Goal: Task Accomplishment & Management: Manage account settings

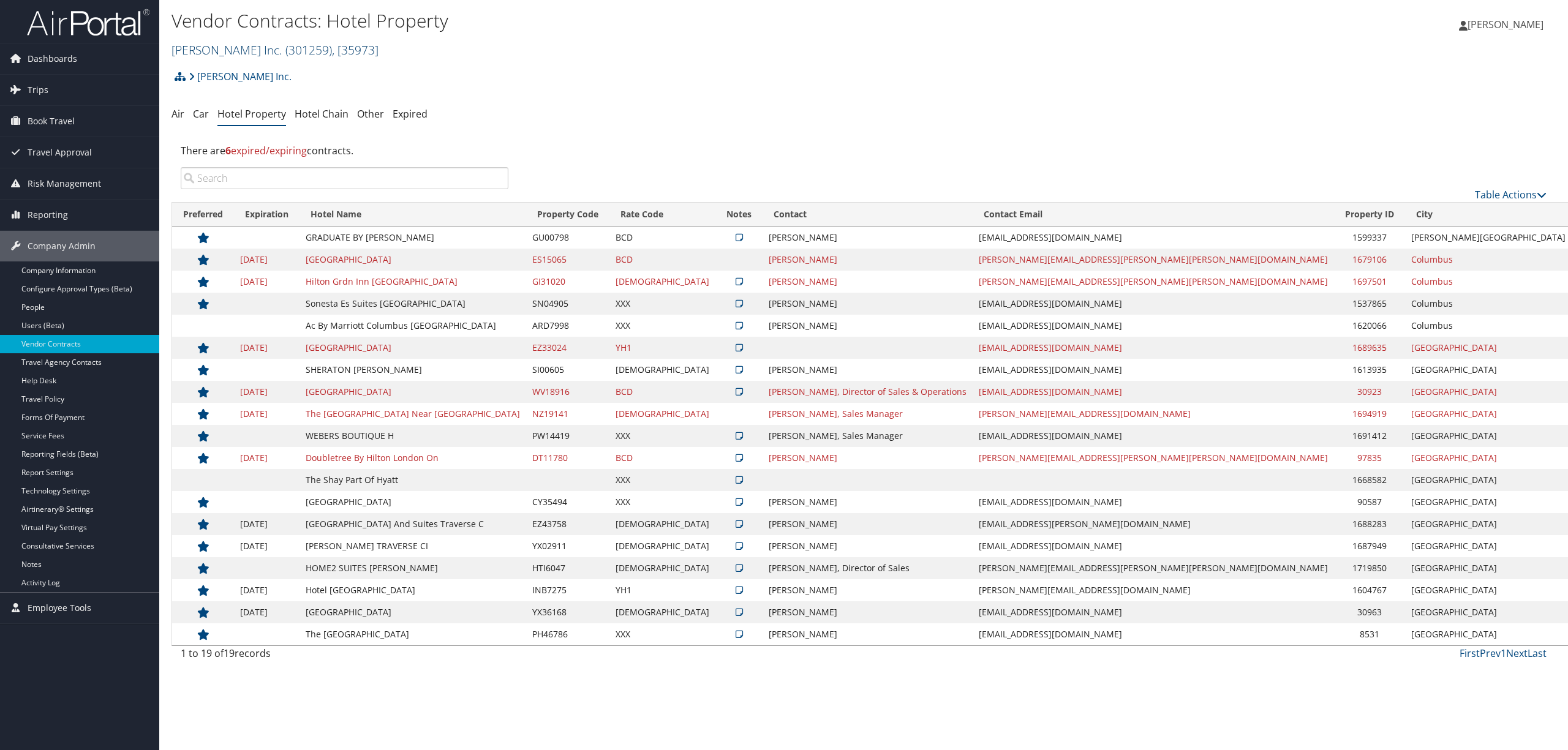
click at [285, 51] on span "( 301259 )" at bounding box center [308, 49] width 46 height 17
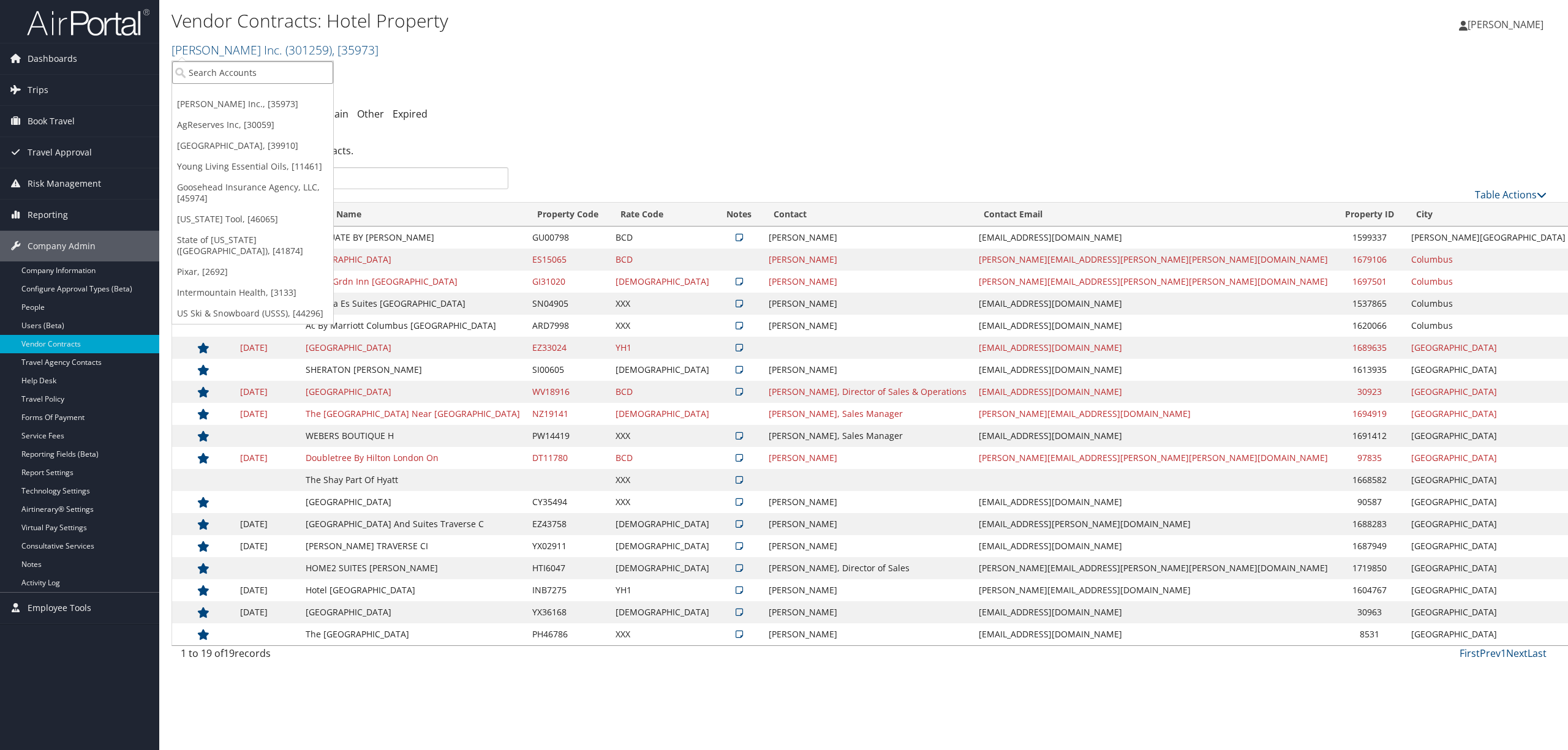
click at [262, 73] on input "search" at bounding box center [253, 72] width 161 height 23
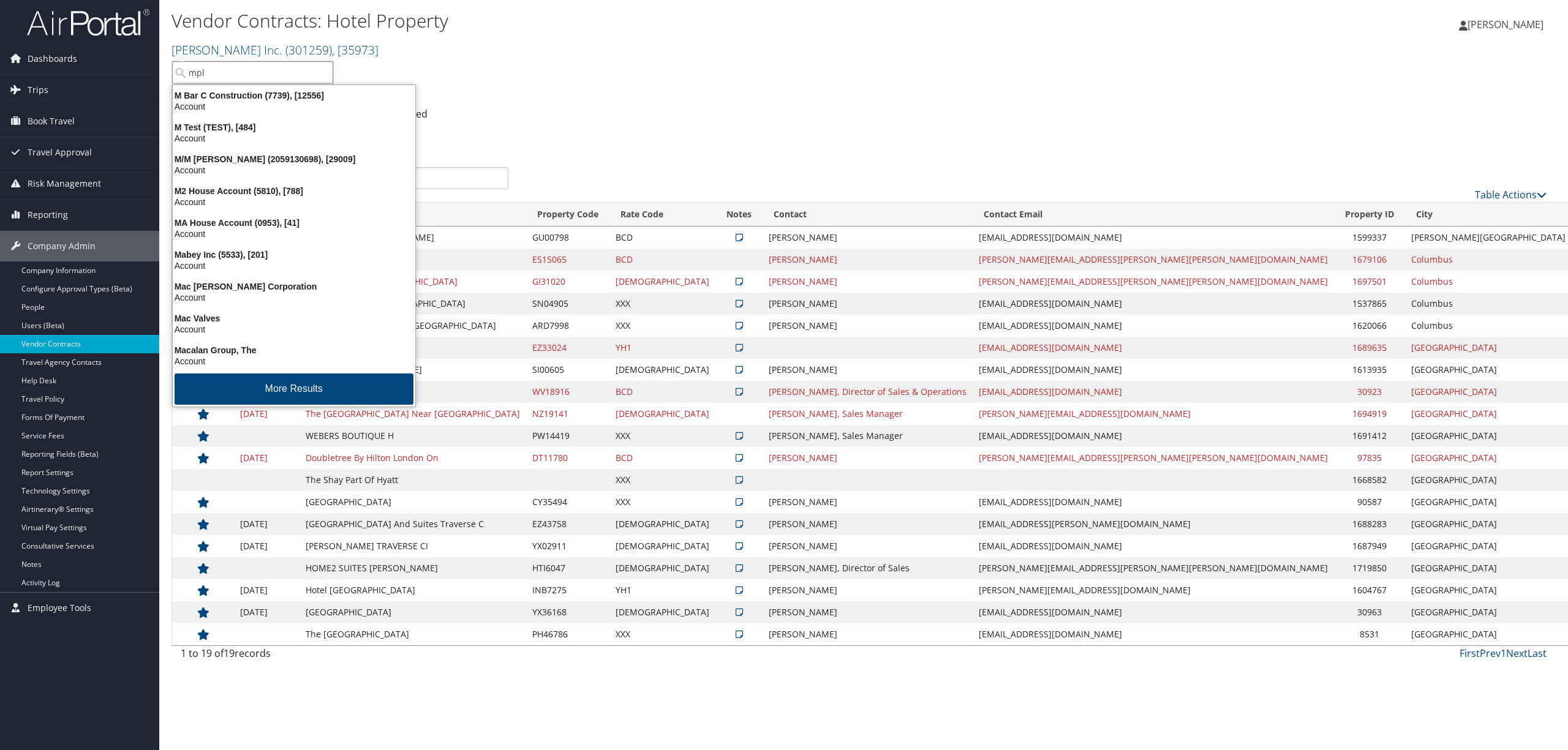
type input "mplt"
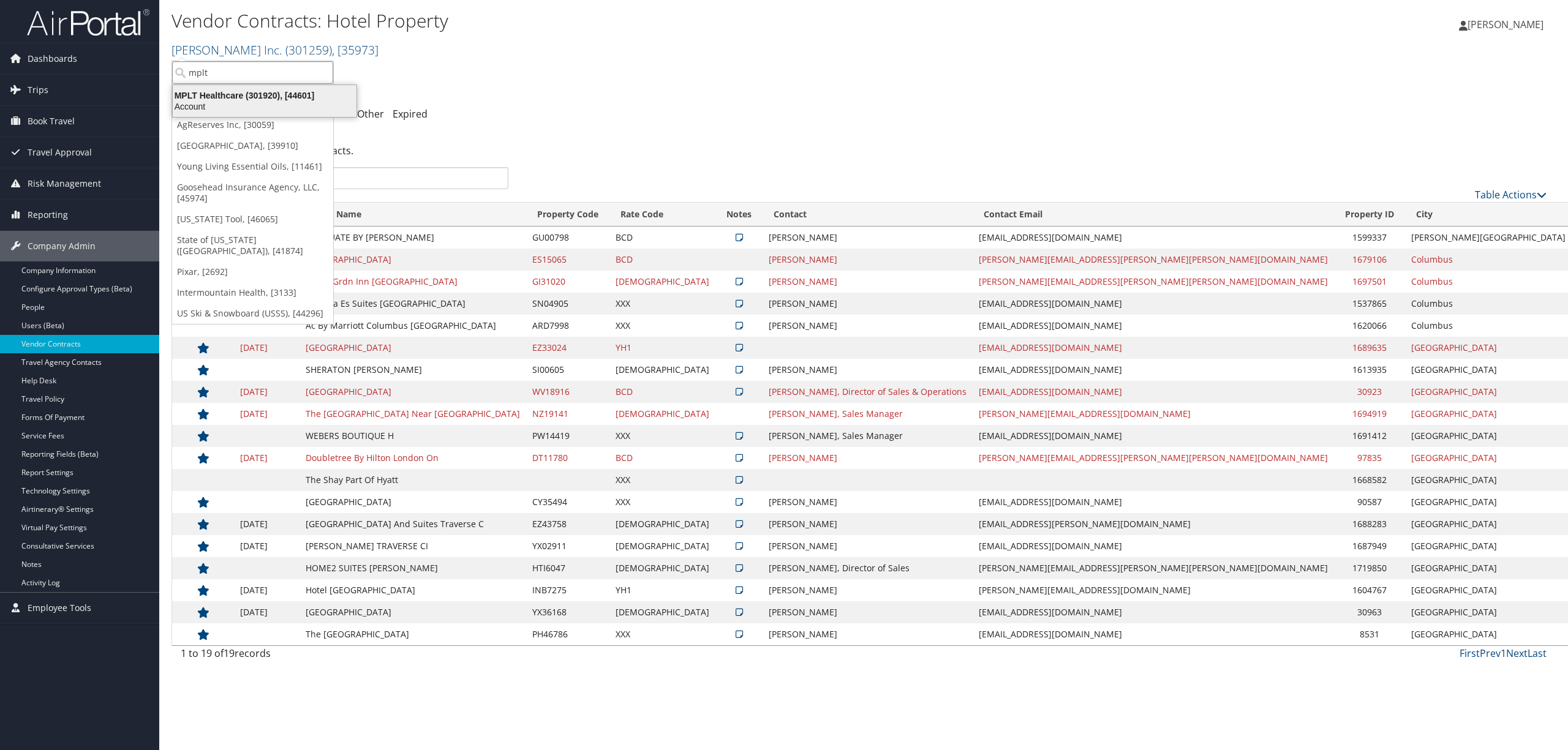
click at [260, 87] on div "MPLT Healthcare (301920), [44601] Account" at bounding box center [264, 100] width 180 height 29
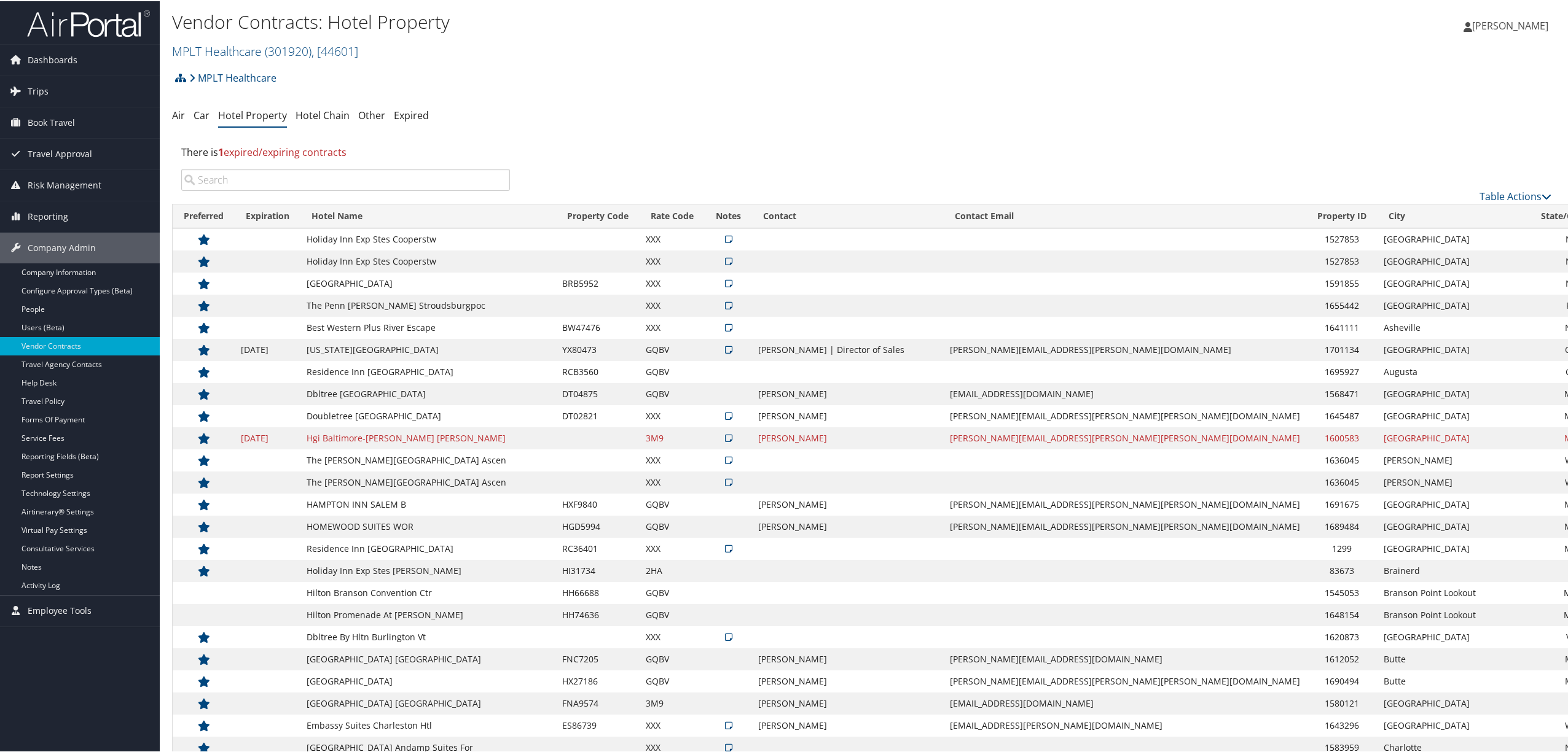
click at [371, 177] on input "search" at bounding box center [345, 178] width 328 height 22
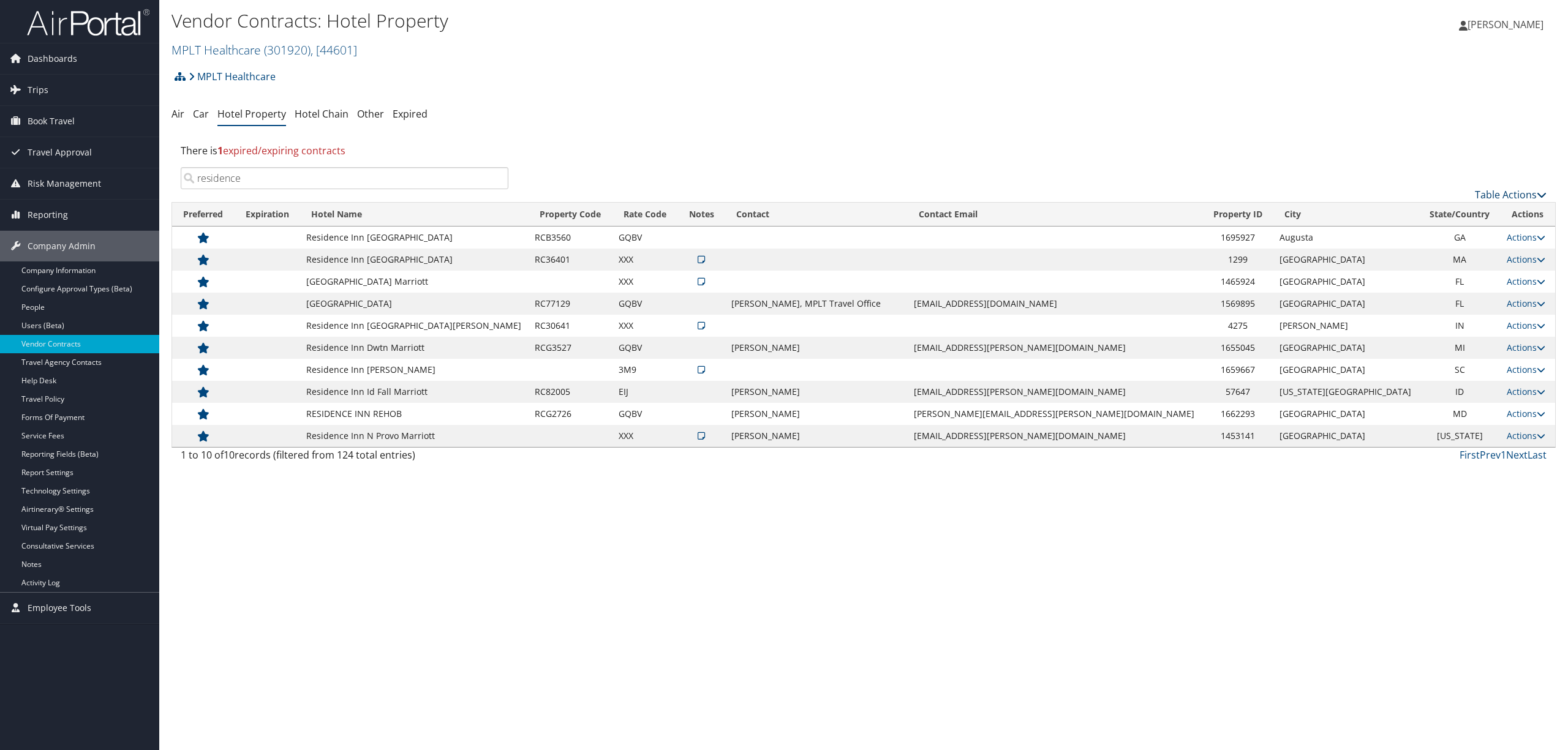
type input "residence"
click at [1495, 193] on link "Table Actions" at bounding box center [1510, 195] width 72 height 14
click at [1450, 215] on link "Add New Contract" at bounding box center [1470, 213] width 161 height 21
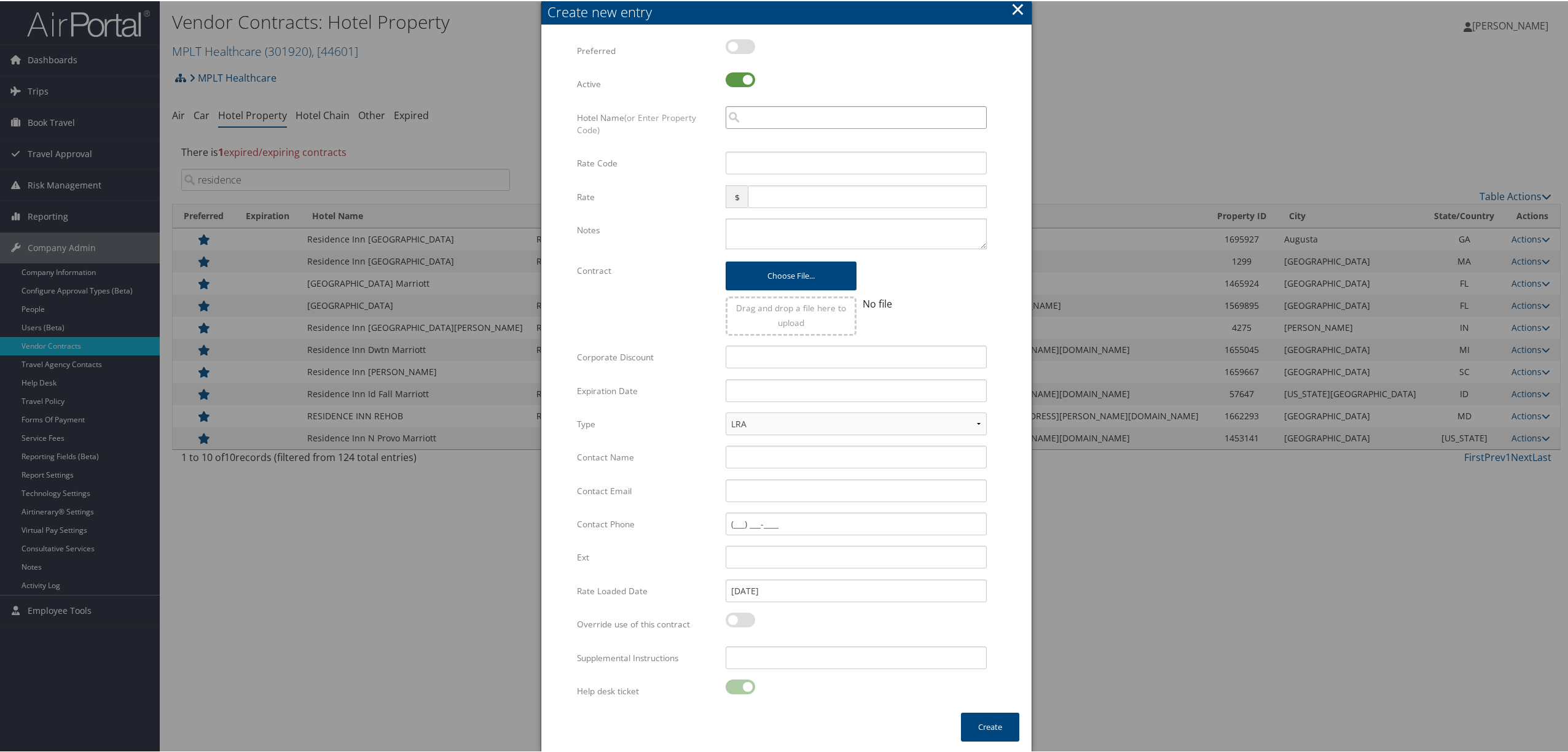
click at [814, 120] on input "search" at bounding box center [856, 116] width 261 height 23
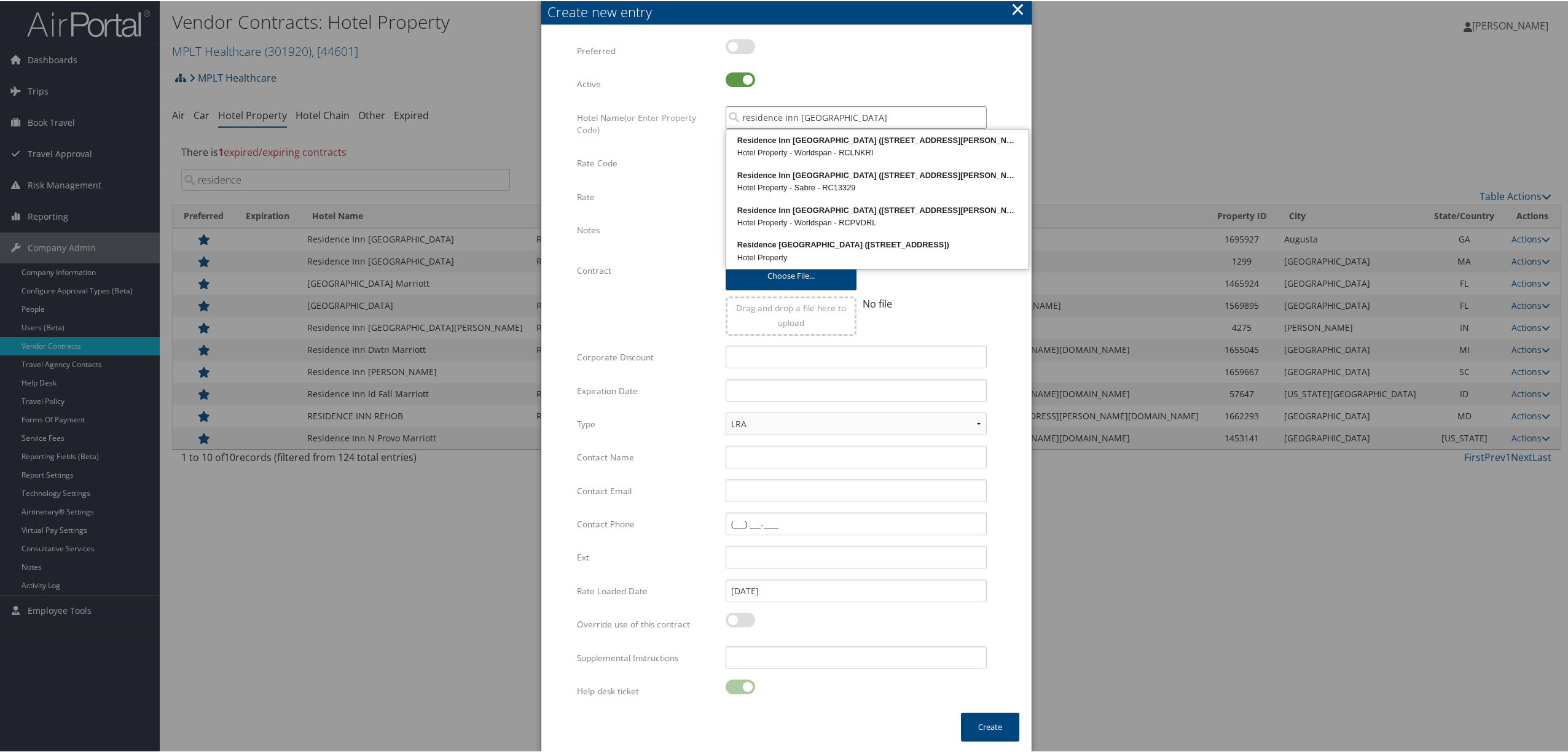
type input "residence inn lincoln"
click at [1084, 138] on div at bounding box center [786, 376] width 1573 height 752
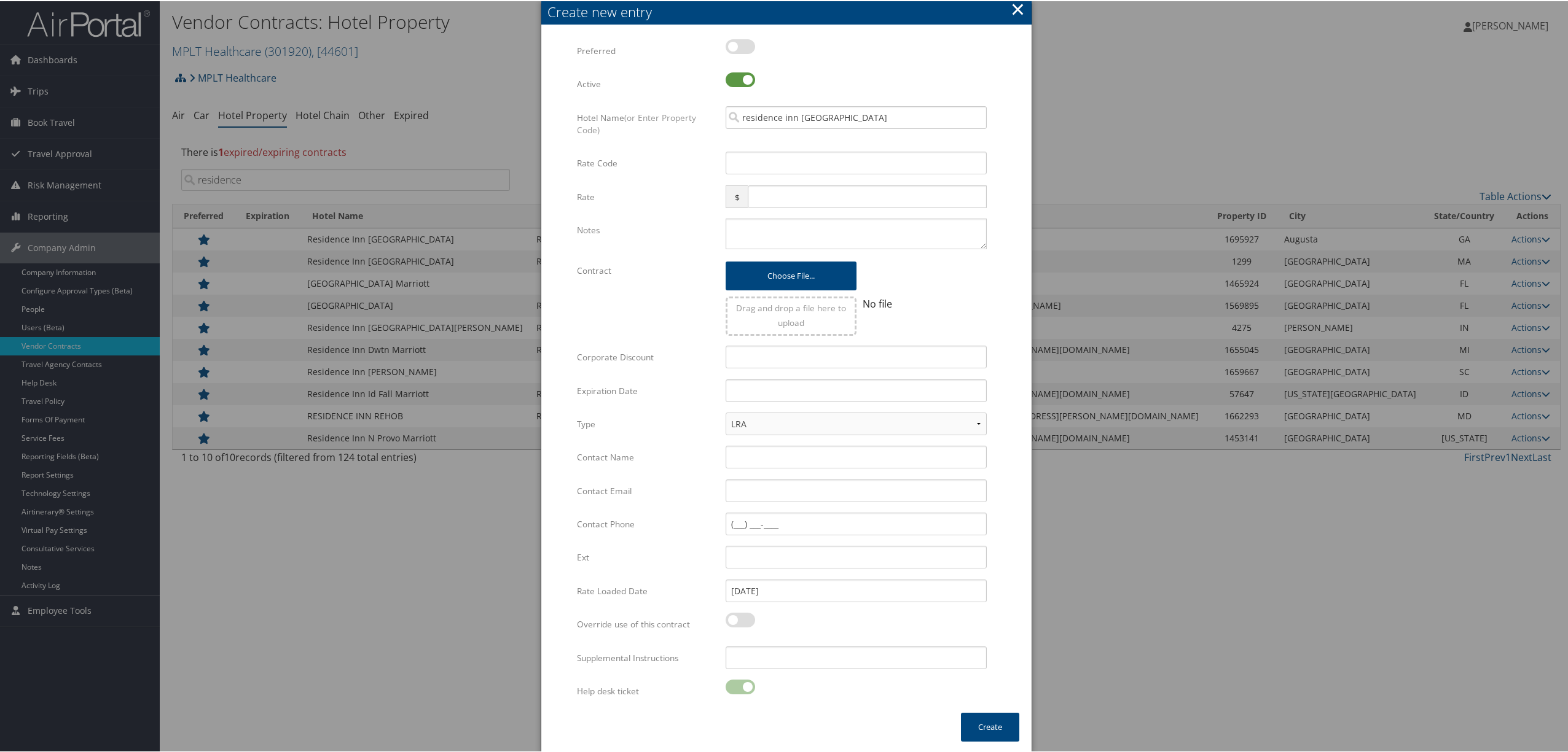
click at [1018, 8] on button "×" at bounding box center [1018, 8] width 14 height 25
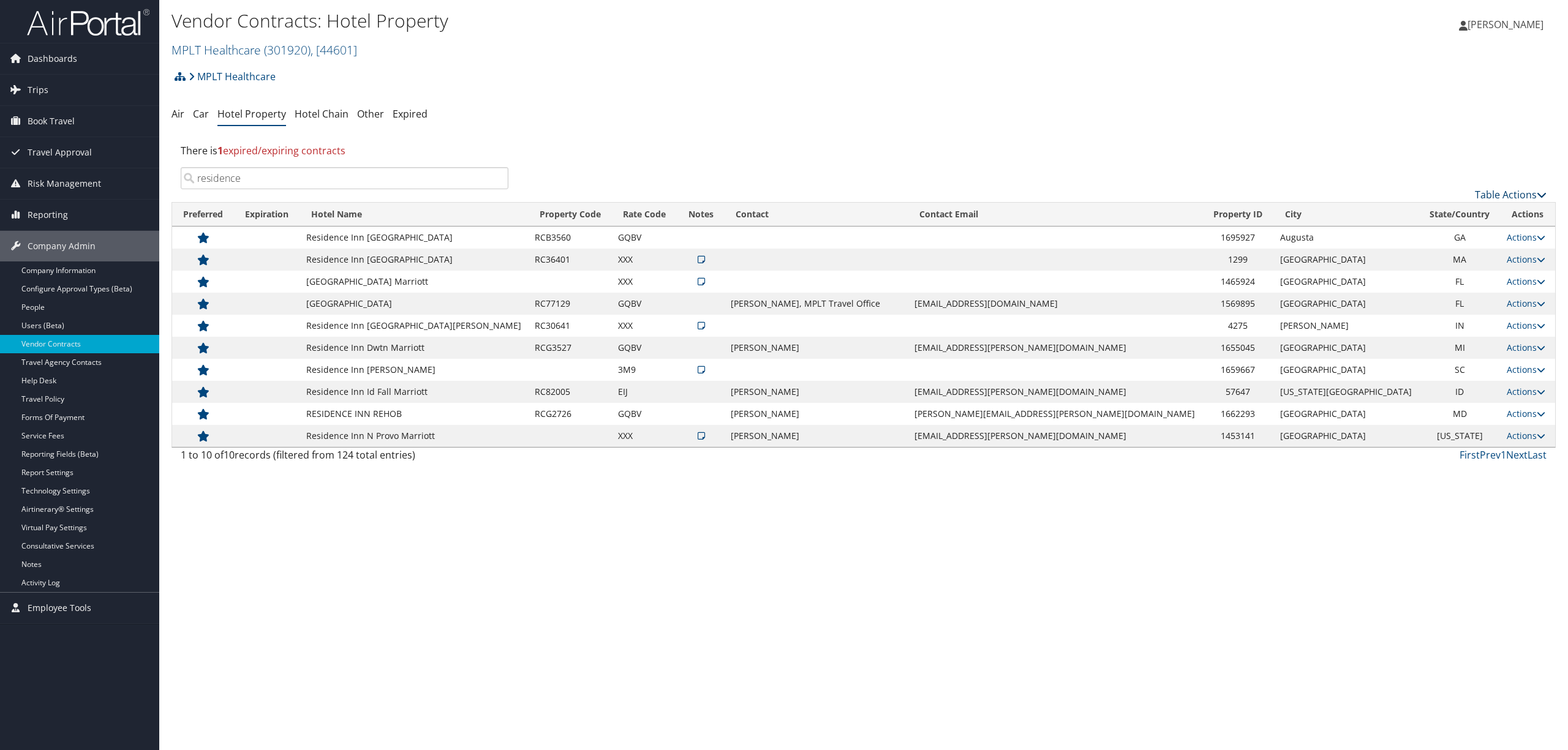
click at [1482, 191] on link "Table Actions" at bounding box center [1510, 195] width 72 height 14
click at [1448, 217] on link "Add New Contract" at bounding box center [1470, 213] width 161 height 21
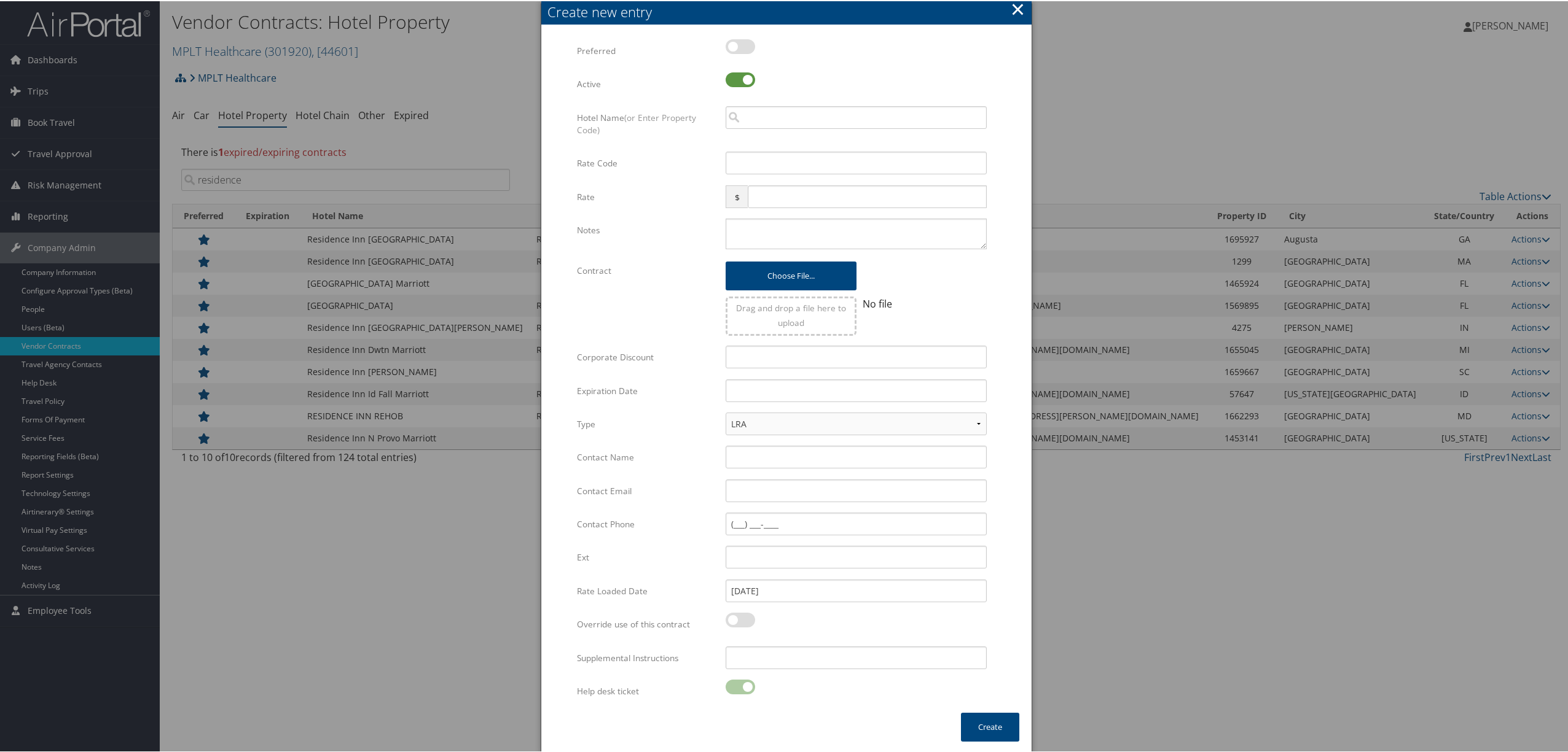
drag, startPoint x: 736, startPoint y: 45, endPoint x: 736, endPoint y: 74, distance: 29.0
click at [736, 44] on label at bounding box center [741, 45] width 30 height 15
click at [736, 44] on input "checkbox" at bounding box center [736, 47] width 8 height 8
checkbox input "true"
click at [760, 118] on input "search" at bounding box center [856, 116] width 261 height 23
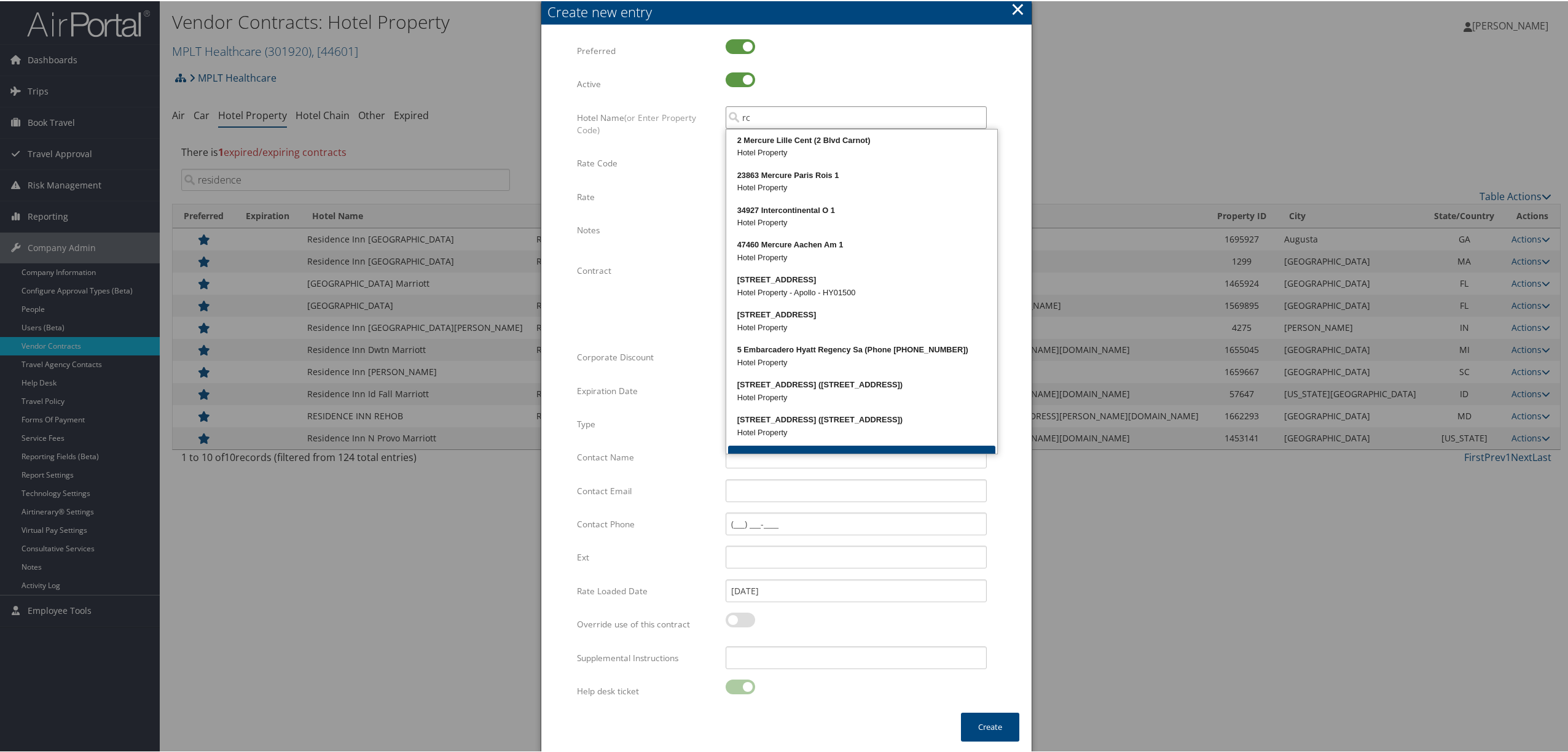
paste input "I6712"
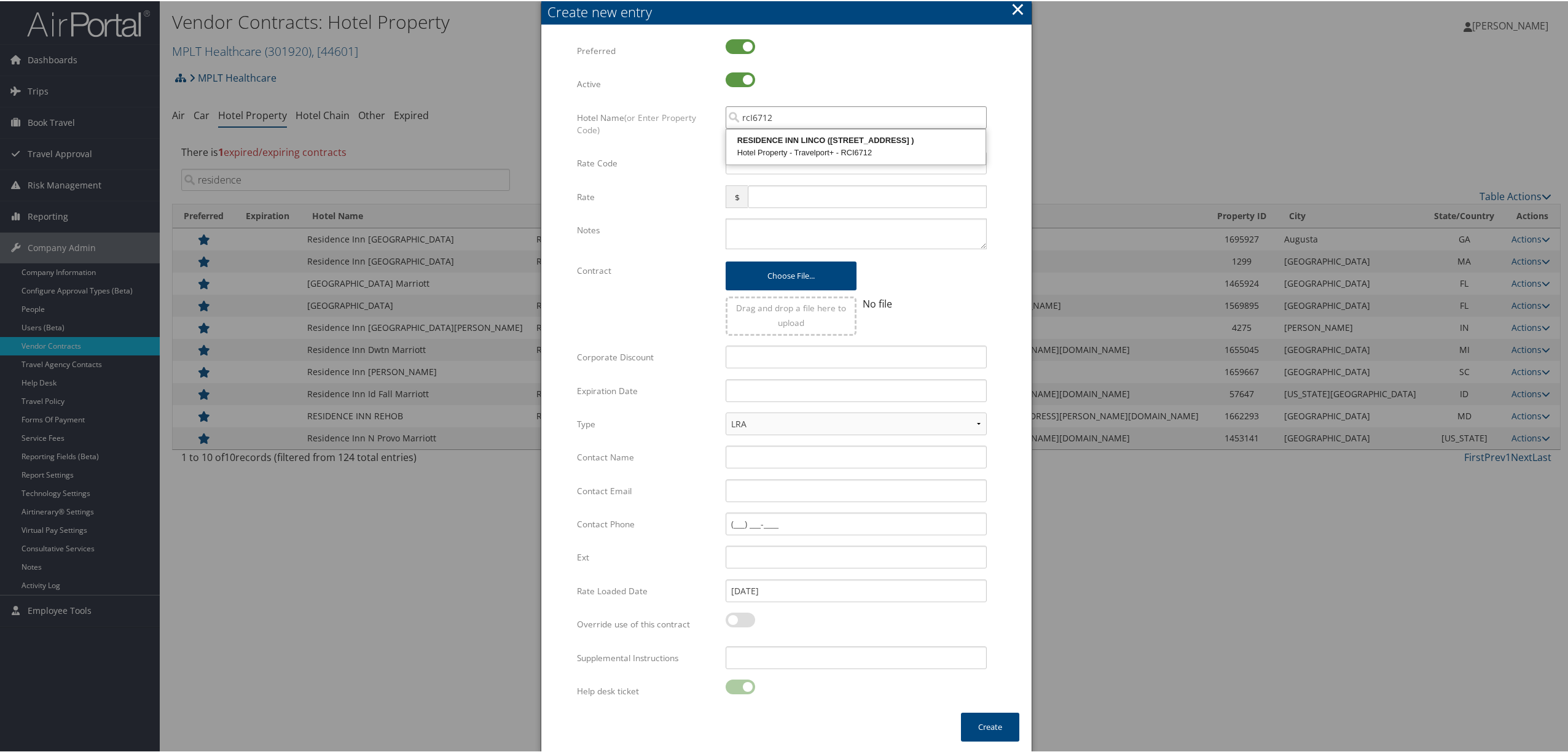
type input "rcI6712"
click at [781, 118] on input "rcI6712" at bounding box center [856, 116] width 261 height 23
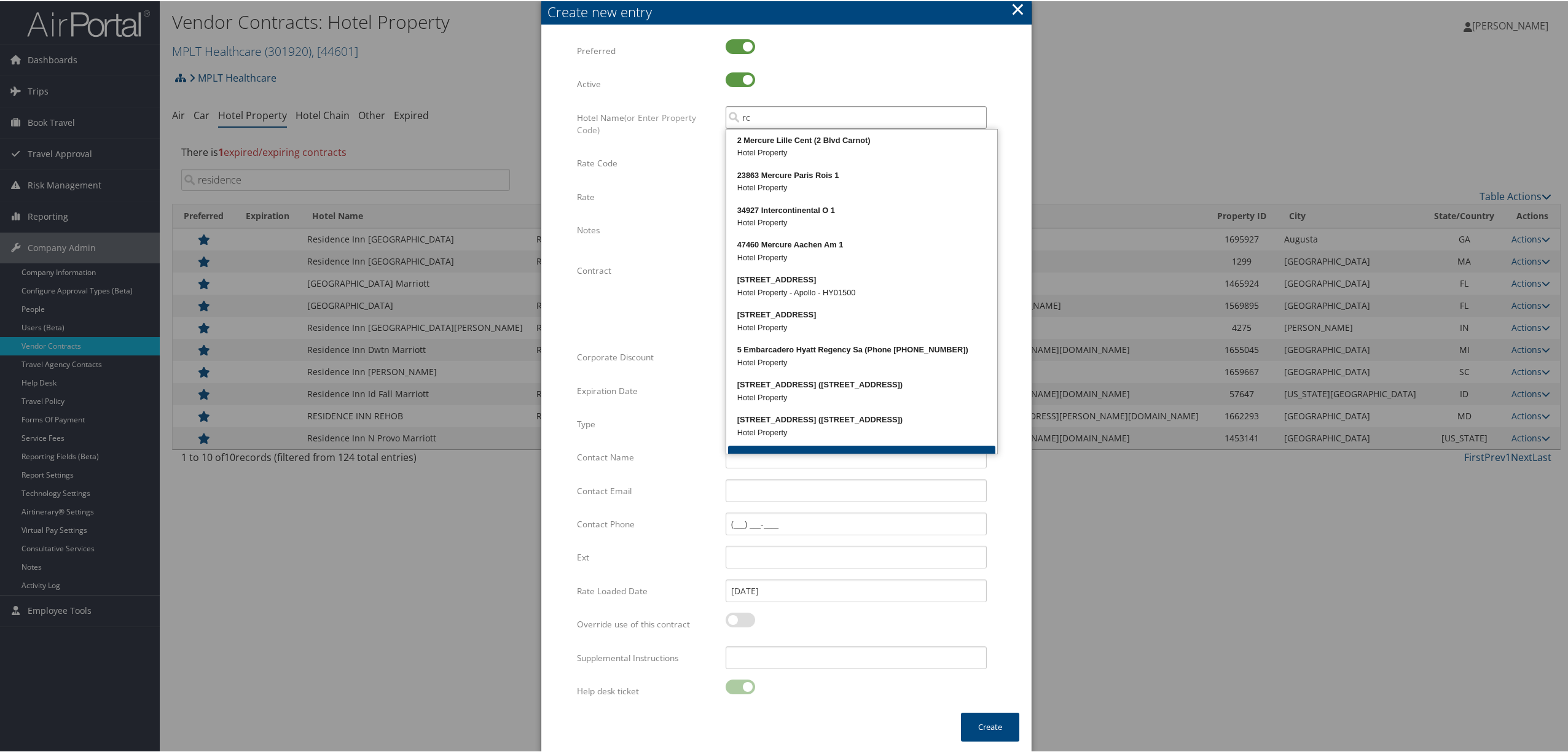
paste input "I6712"
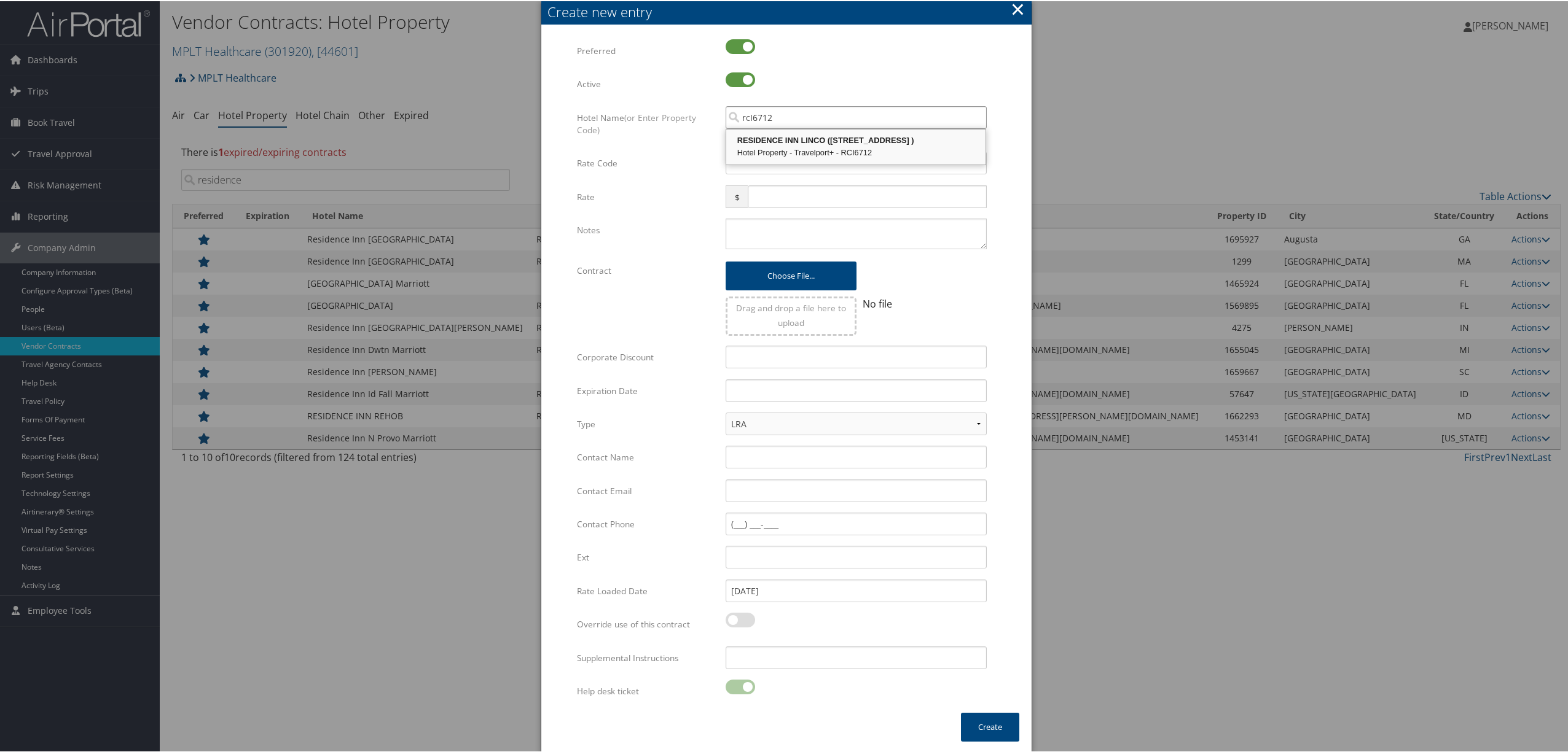
click at [780, 146] on div "Hotel Property - Travelport+ - RCI6712" at bounding box center [855, 152] width 255 height 12
type input "RESIDENCE INN LINCO"
click at [762, 163] on input "Rate Code" at bounding box center [856, 162] width 261 height 23
paste input "GQBV"
type input "GQBV"
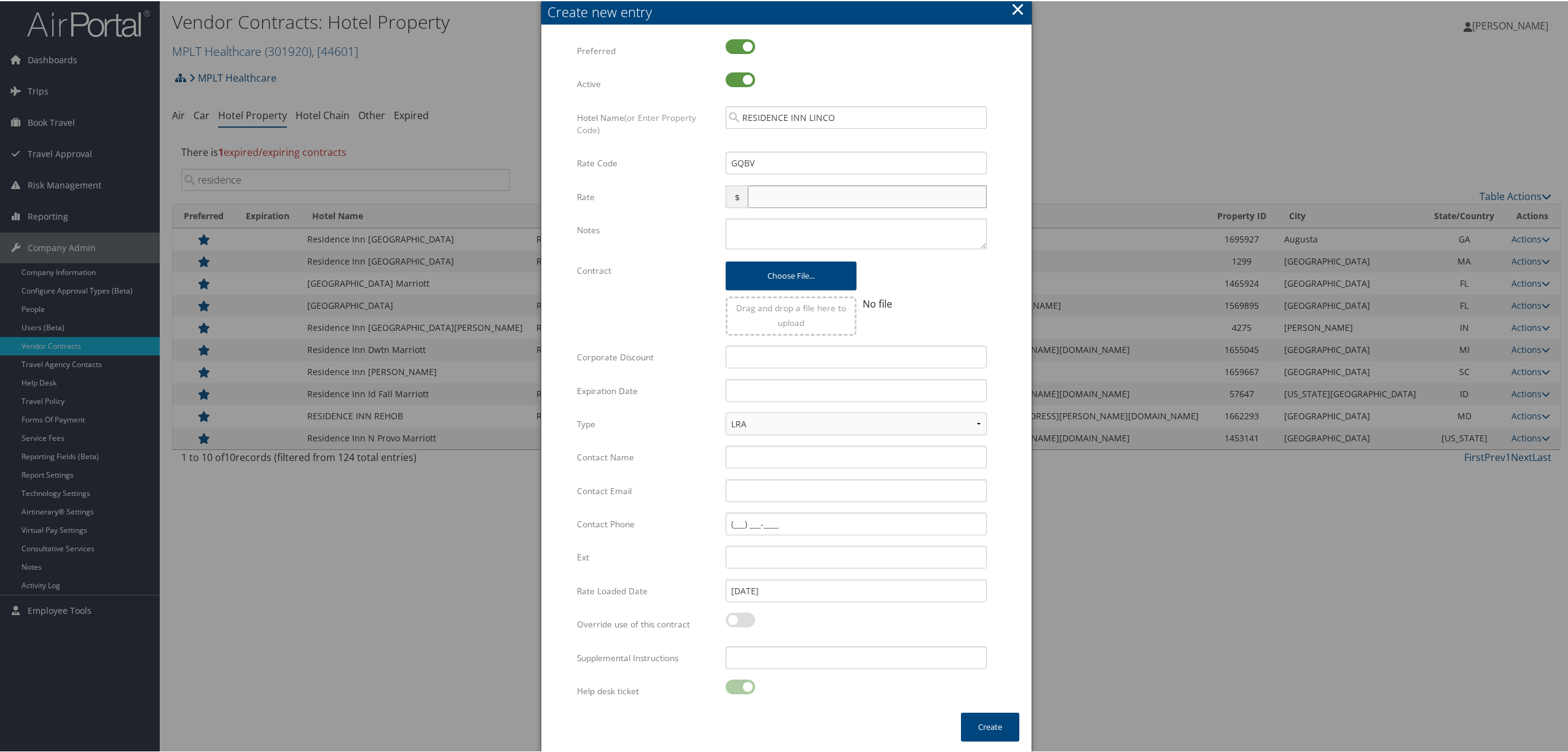
click at [780, 197] on input "text" at bounding box center [867, 195] width 239 height 23
type input "159"
drag, startPoint x: 986, startPoint y: 724, endPoint x: 985, endPoint y: 718, distance: 6.1
click at [988, 723] on button "Create" at bounding box center [989, 725] width 58 height 29
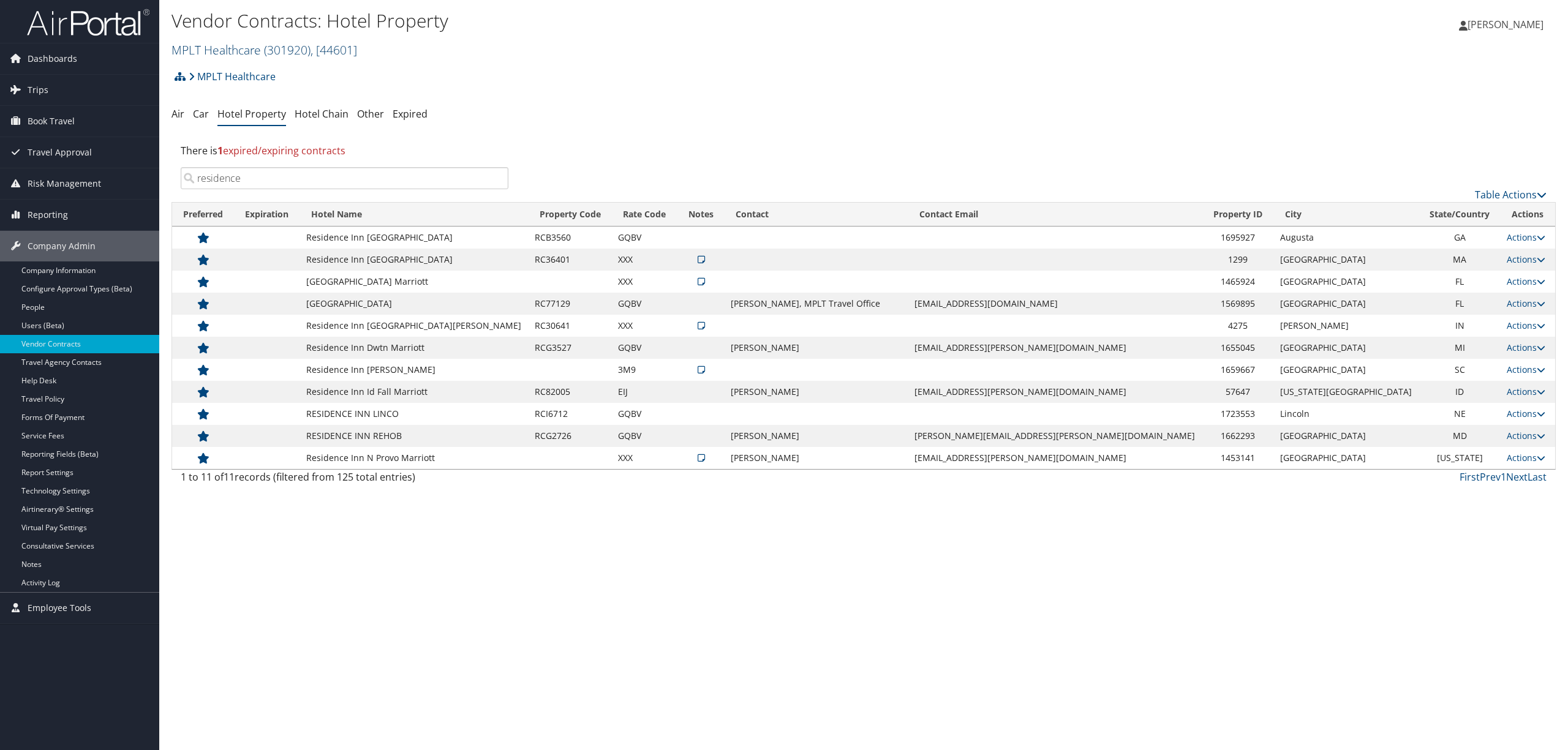
click at [295, 49] on span "( 301920 )" at bounding box center [286, 49] width 46 height 17
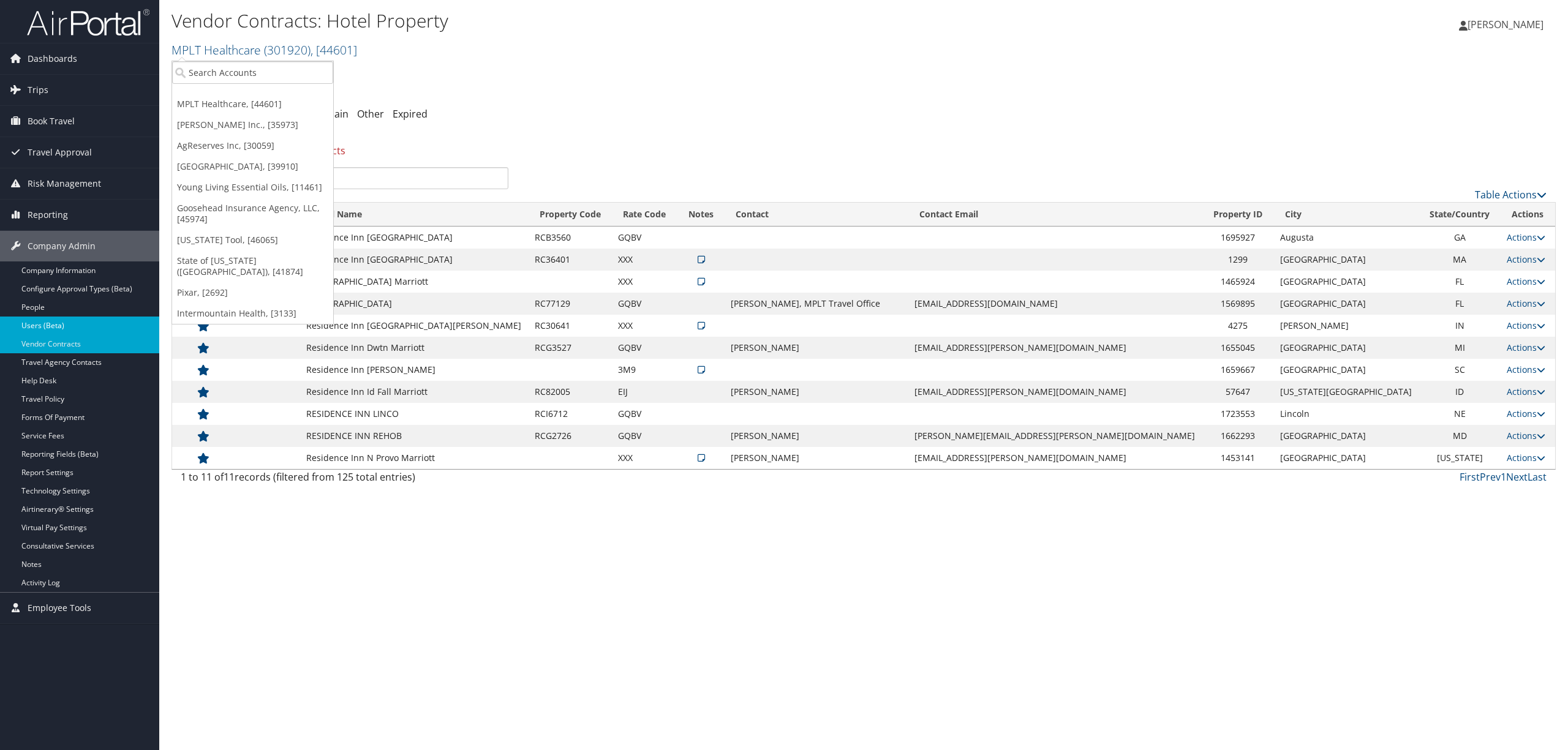
click at [33, 324] on link "Users (Beta)" at bounding box center [80, 325] width 159 height 19
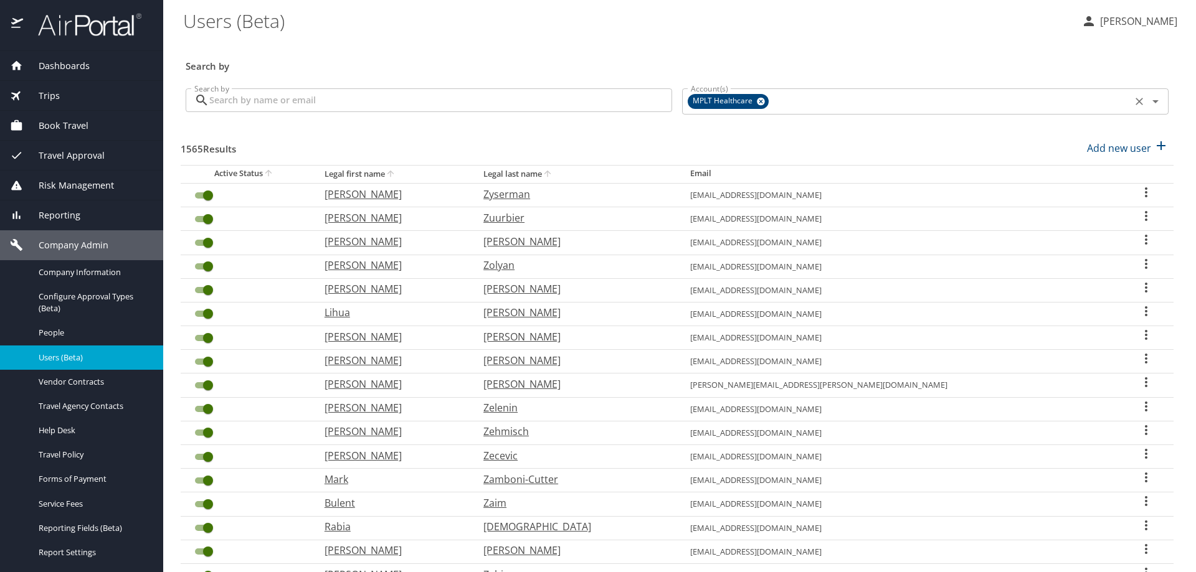
click at [757, 99] on icon at bounding box center [761, 102] width 8 height 8
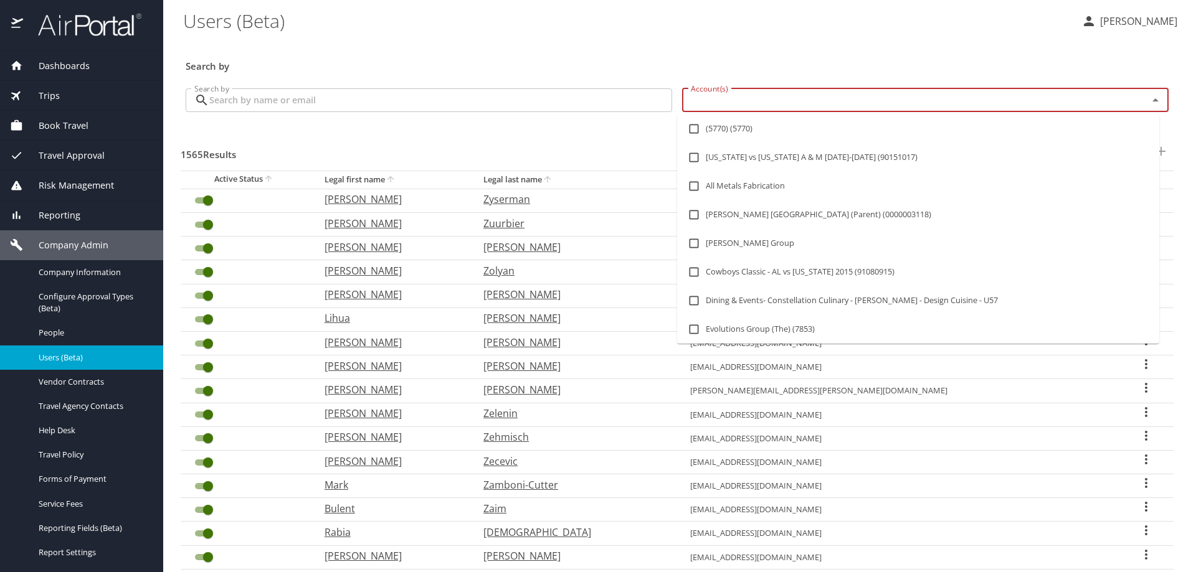
click at [750, 101] on input "Account(s)" at bounding box center [907, 100] width 442 height 16
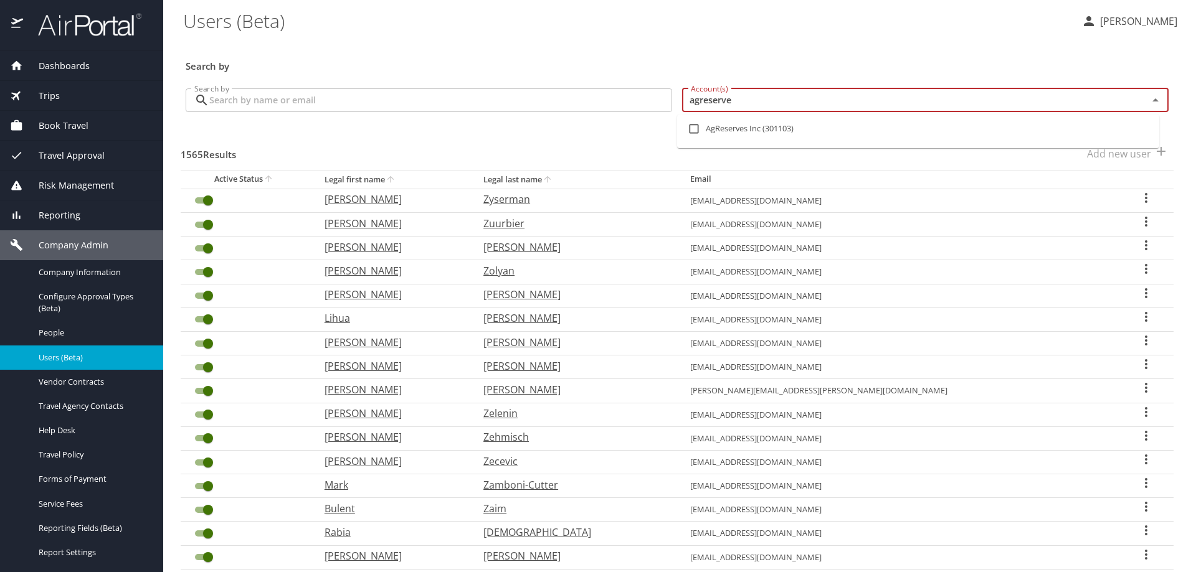
type input "agreserves"
click at [698, 130] on input "checkbox" at bounding box center [694, 129] width 24 height 24
checkbox input "true"
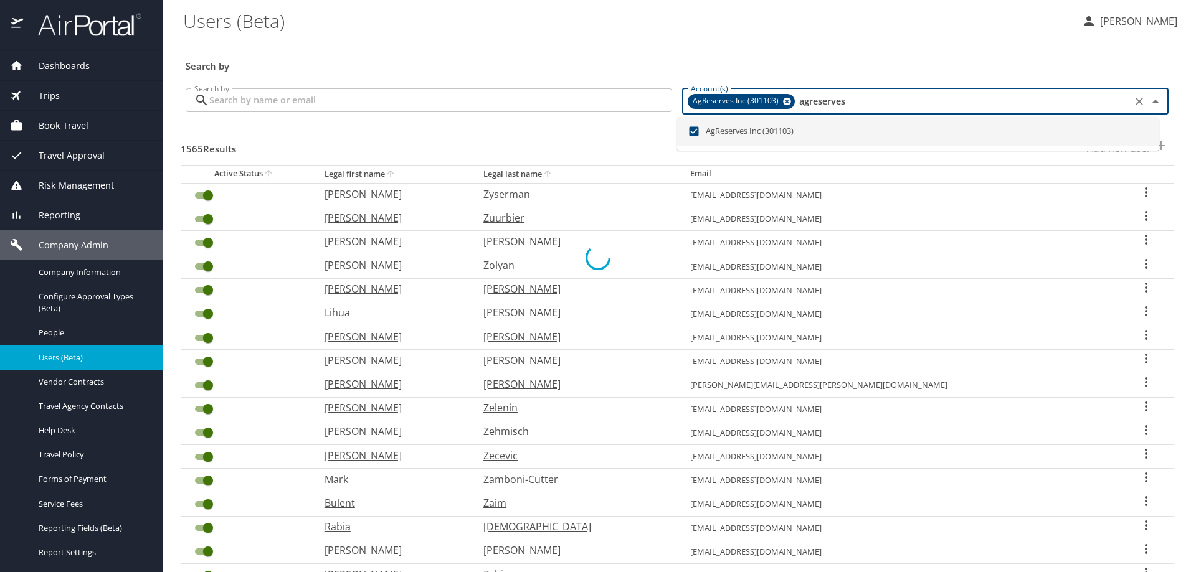
checkbox input "false"
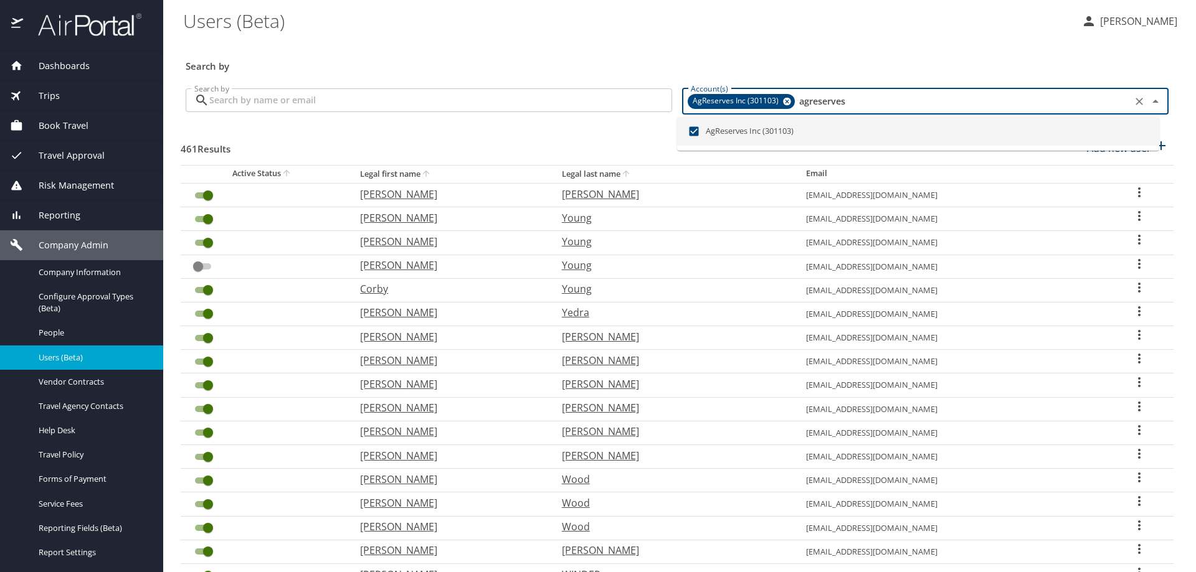
type input "agreserves"
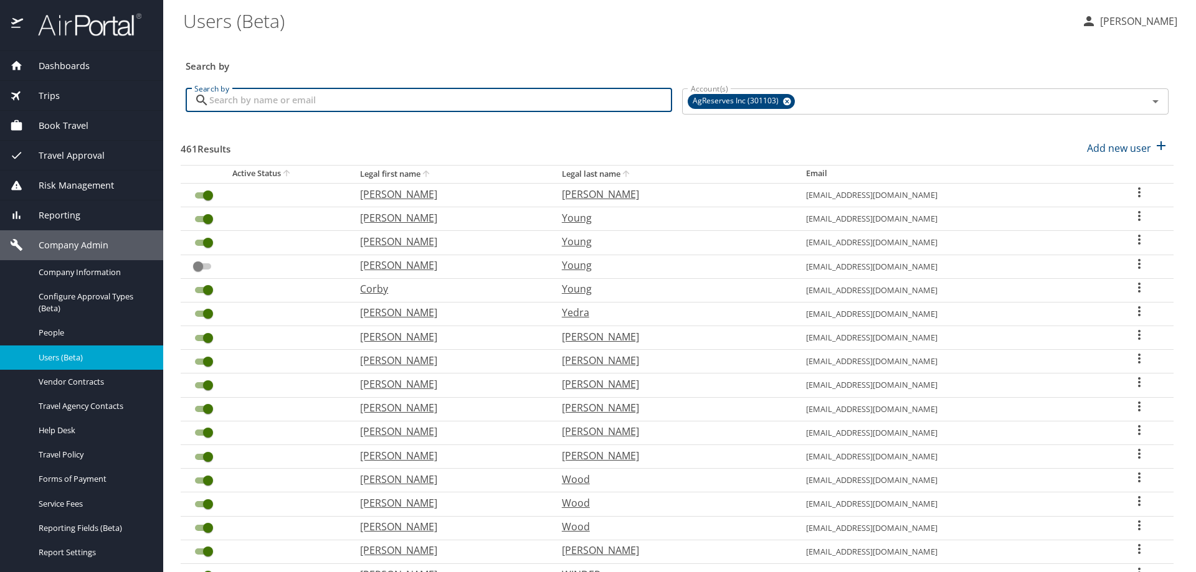
click at [306, 98] on input "Search by" at bounding box center [440, 100] width 463 height 24
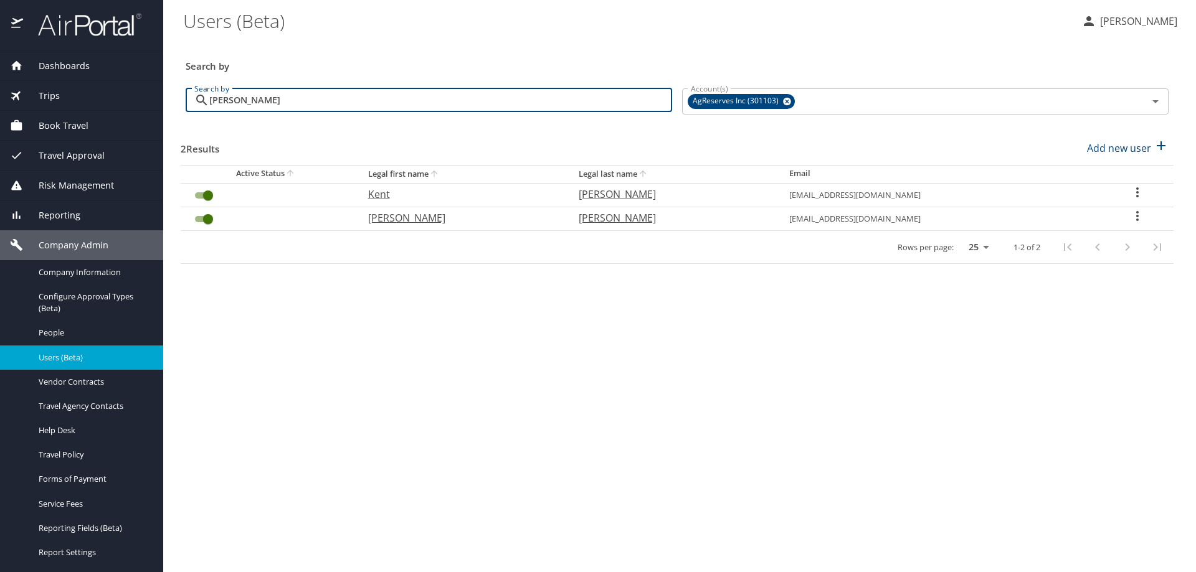
type input "jorgensen"
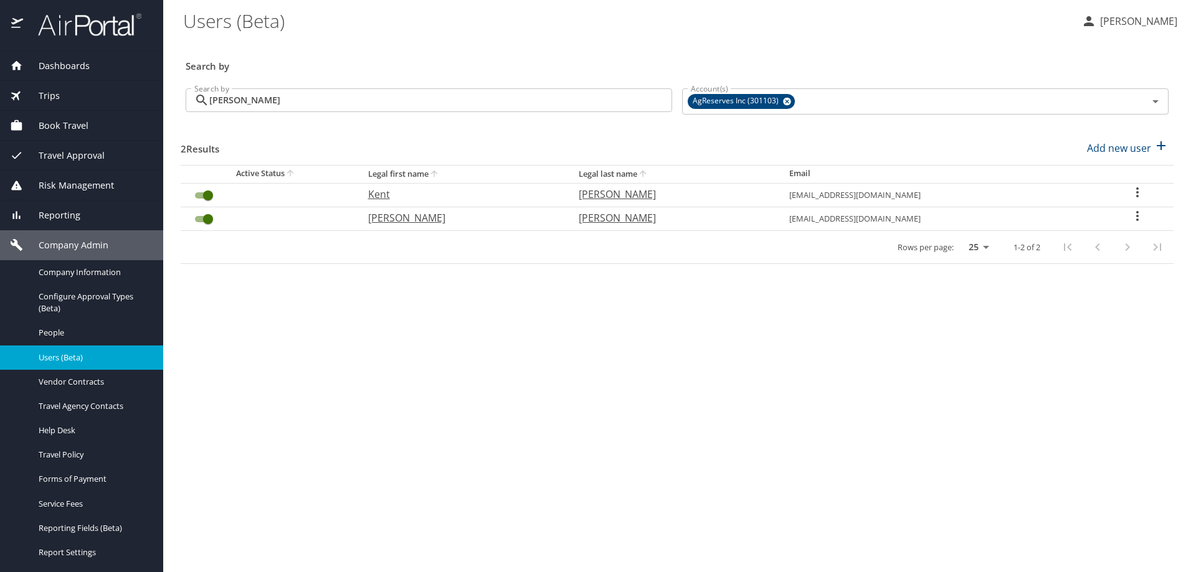
click at [1136, 189] on icon "User Search Table" at bounding box center [1137, 193] width 2 height 10
click at [1082, 189] on p "View profile" at bounding box center [1064, 194] width 55 height 15
select select "US"
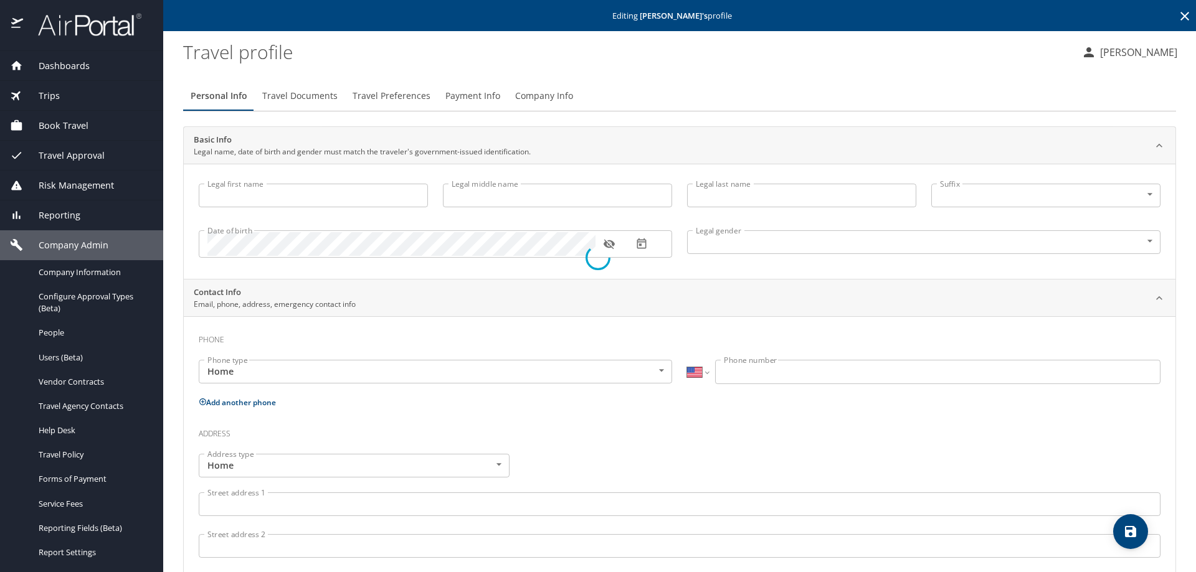
type input "Kent"
type input "Jesse"
type input "Jorgensen"
type input "Male"
select select "US"
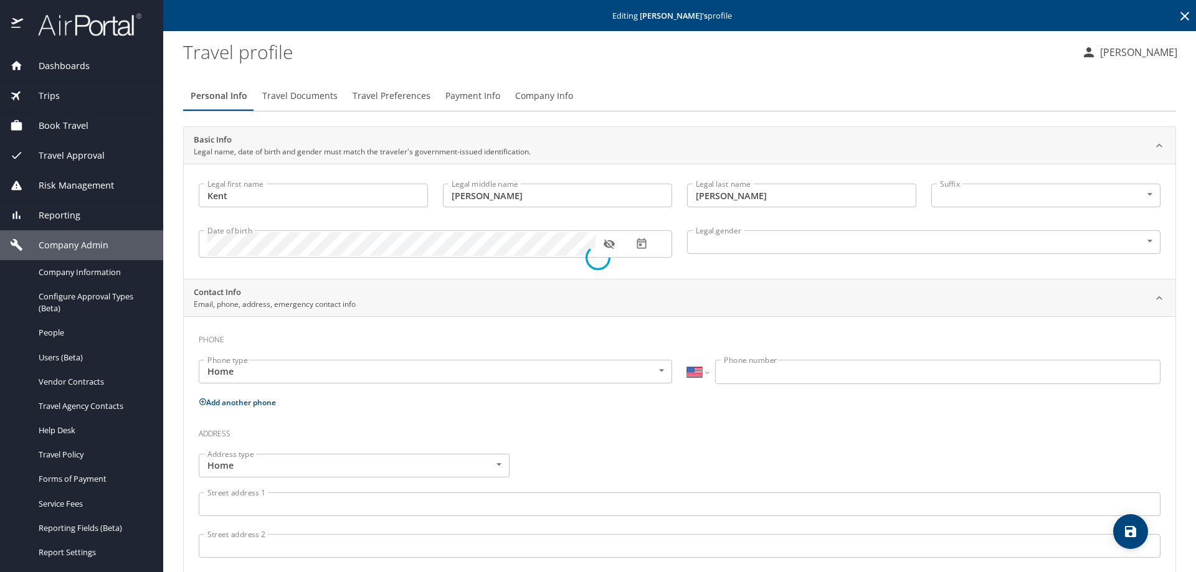
select select "BE"
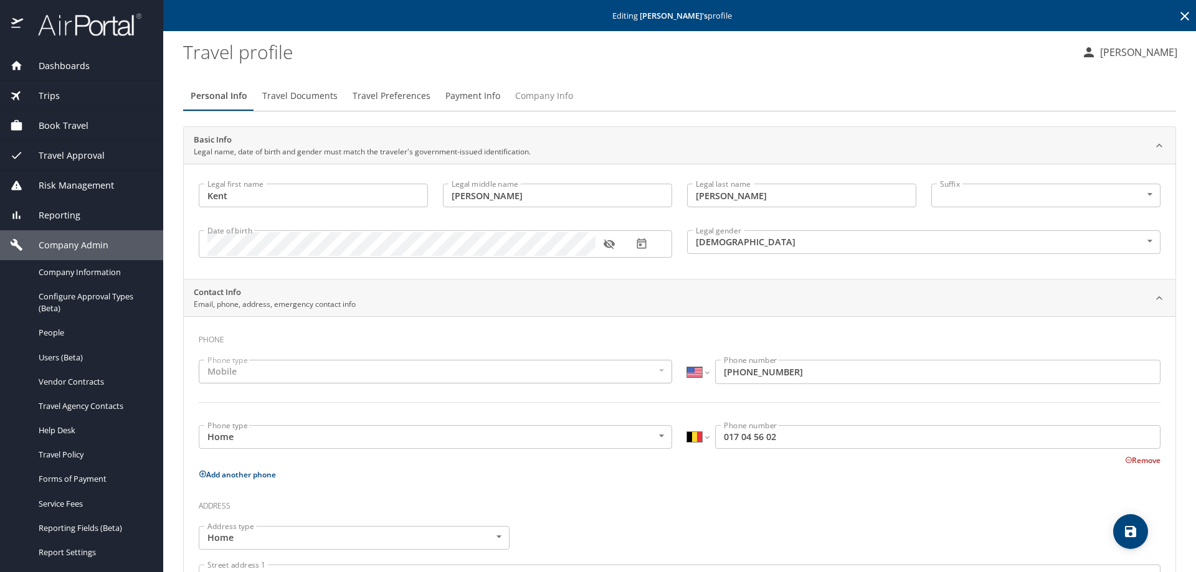
click at [551, 100] on span "Company Info" at bounding box center [544, 96] width 58 height 16
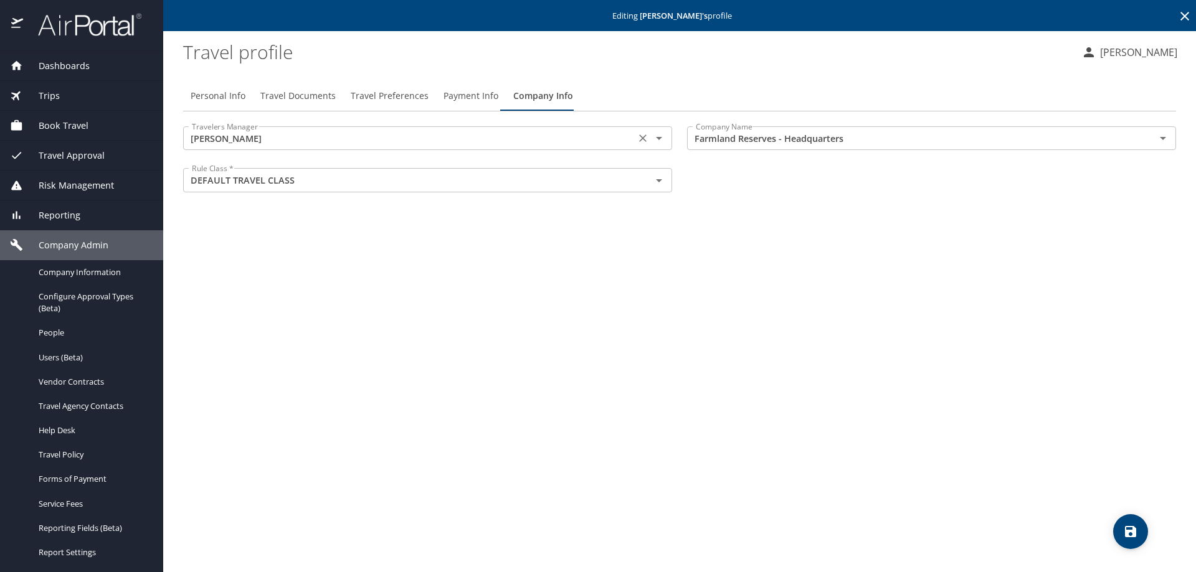
click at [660, 142] on icon "Open" at bounding box center [659, 138] width 15 height 15
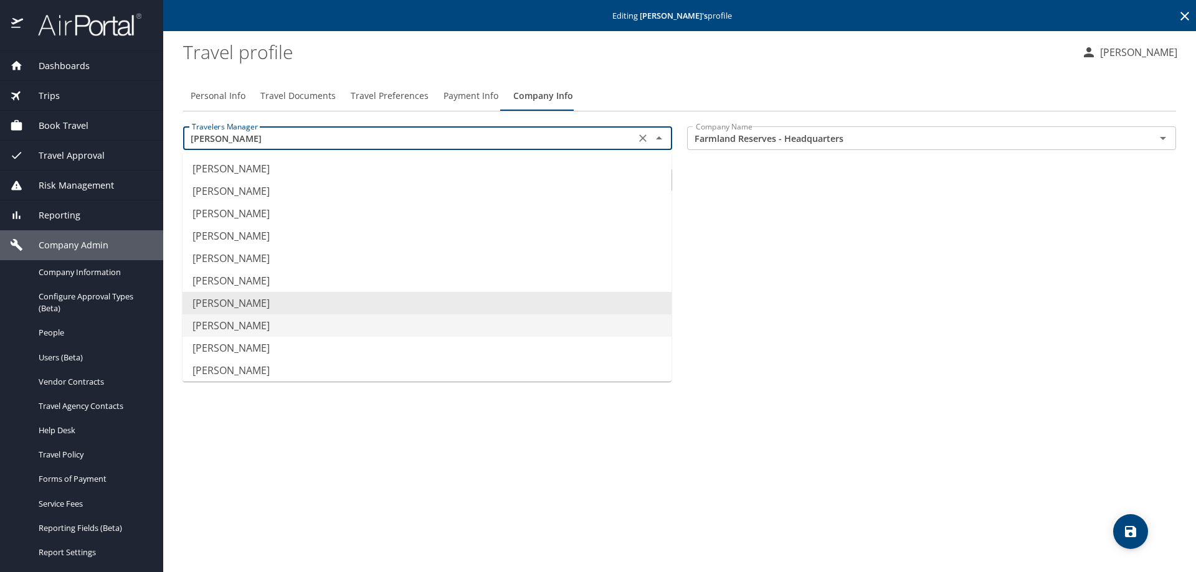
click at [280, 328] on li "Erik Jacobsen" at bounding box center [427, 326] width 489 height 22
type input "Erik Jacobsen"
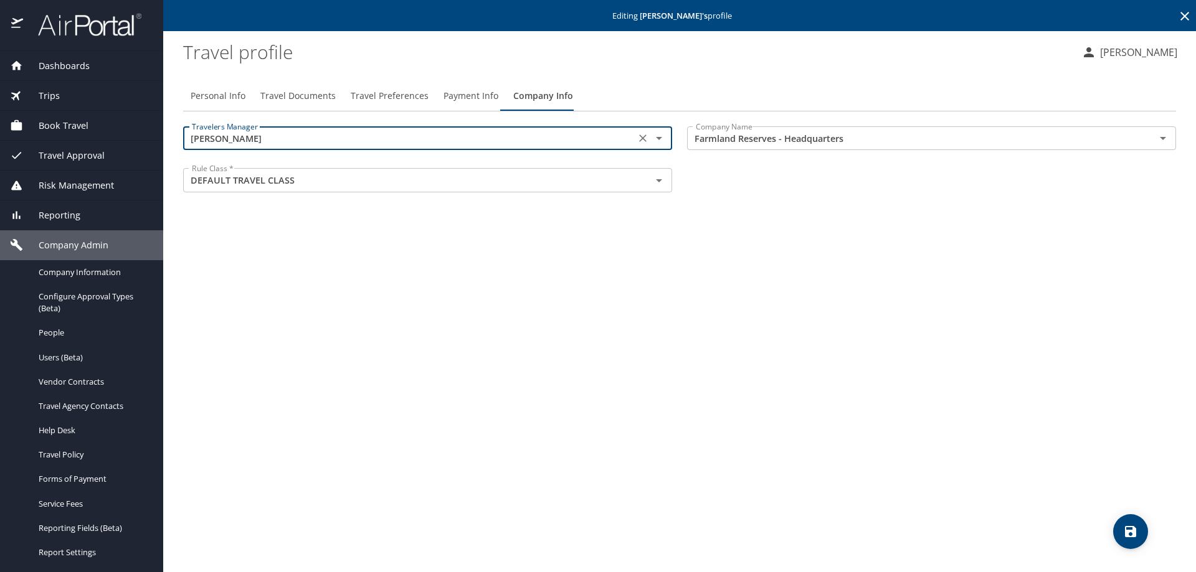
click at [1129, 533] on icon "save" at bounding box center [1130, 531] width 11 height 11
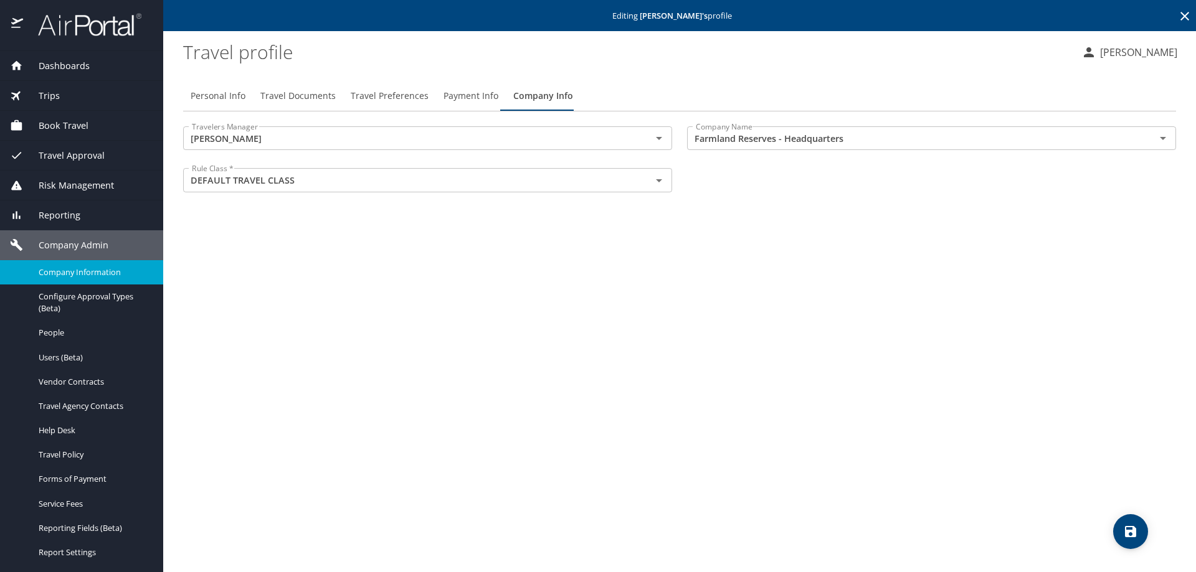
click at [92, 276] on span "Company Information" at bounding box center [94, 273] width 110 height 12
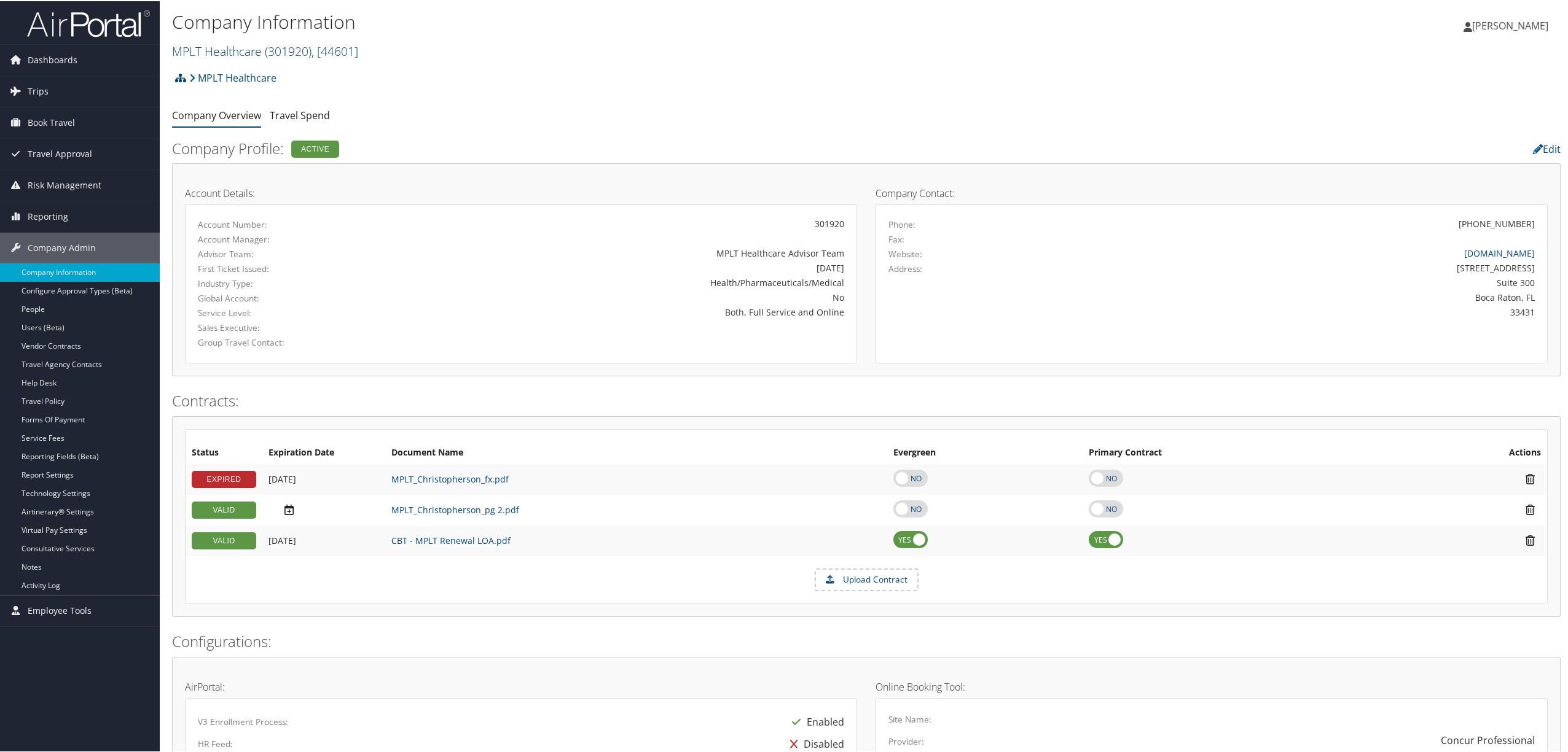
click at [306, 49] on span "( 301920 )" at bounding box center [287, 49] width 46 height 17
click at [273, 234] on link "Oregon Tool, [46065]" at bounding box center [253, 240] width 162 height 21
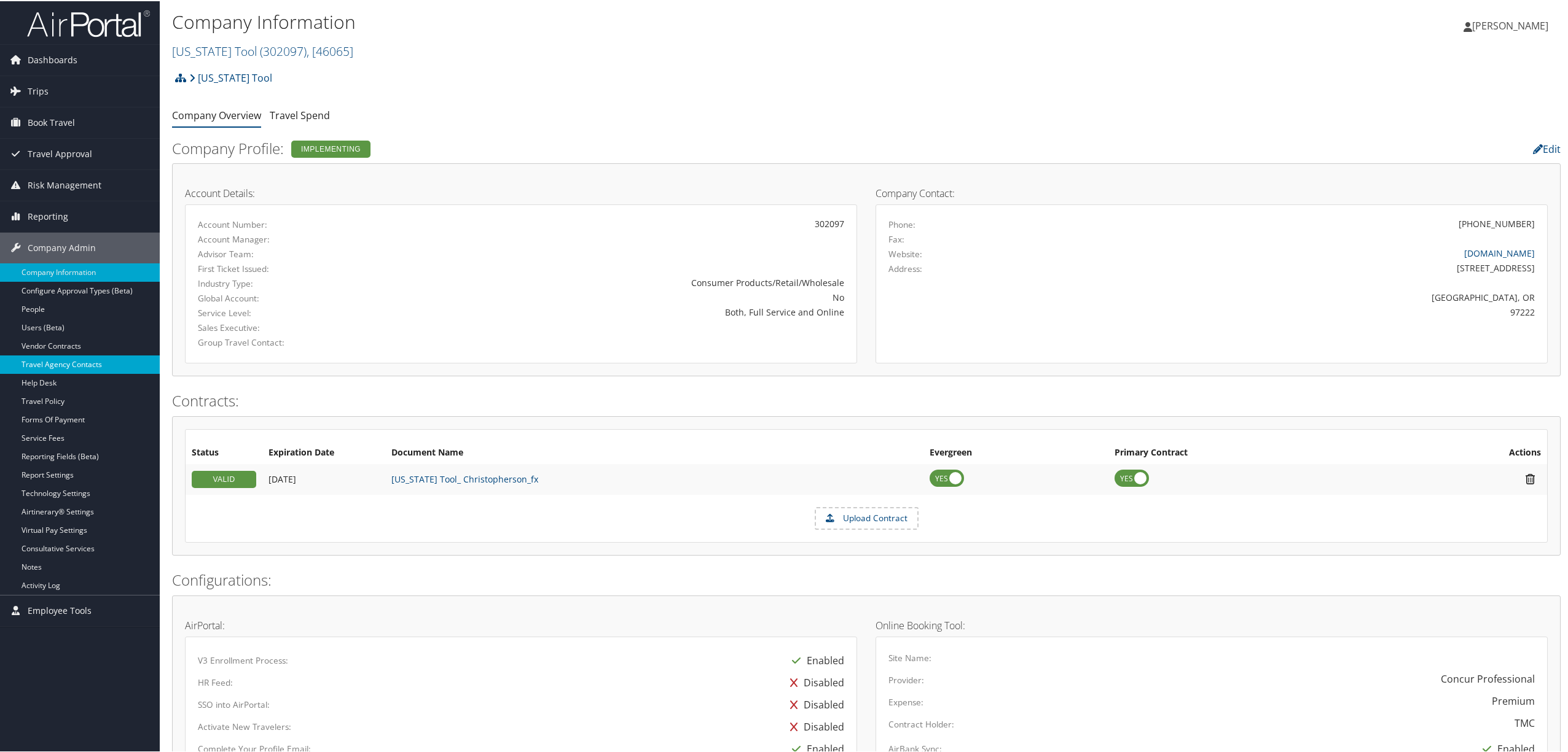
click at [79, 364] on link "Travel Agency Contacts" at bounding box center [80, 363] width 160 height 19
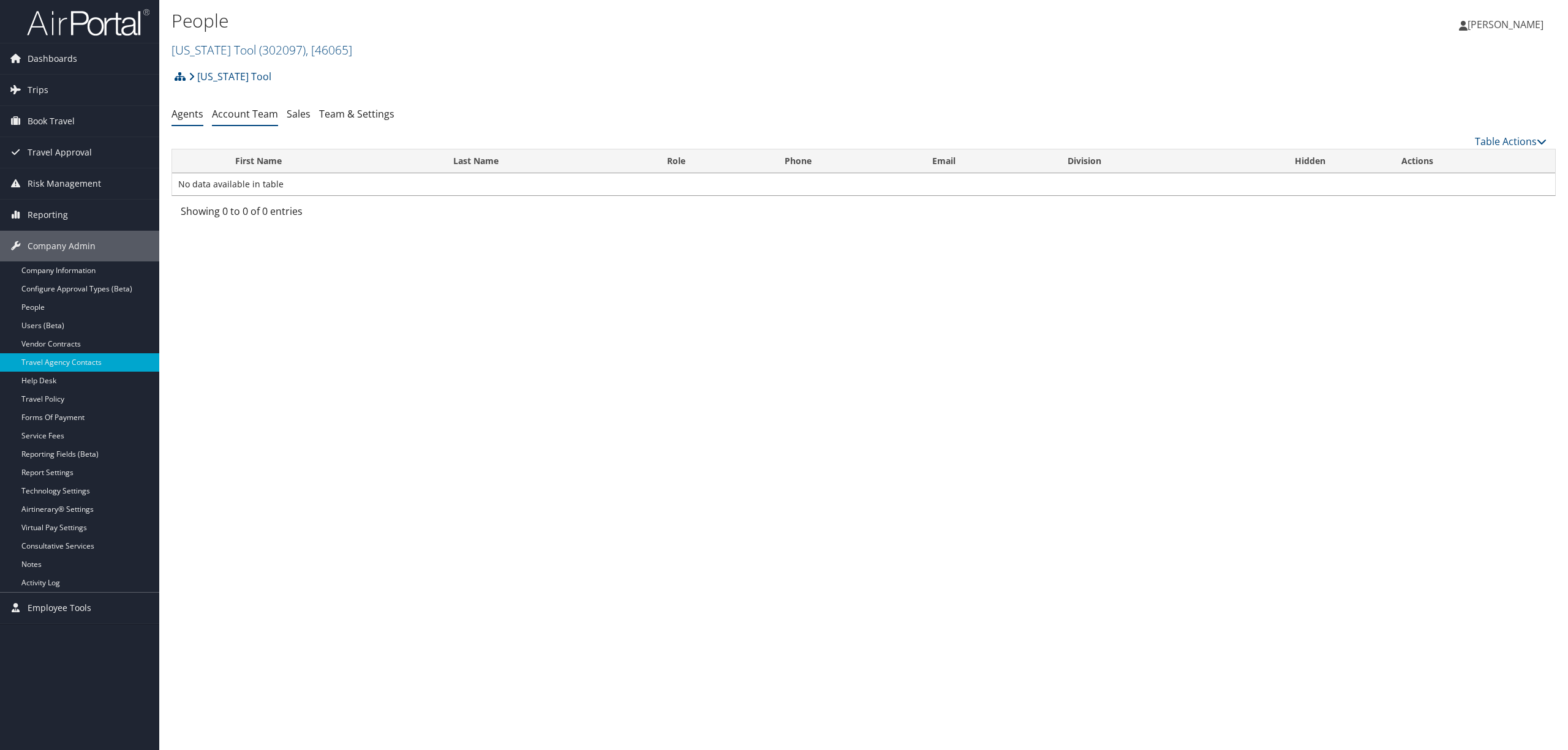
click at [240, 116] on link "Account Team" at bounding box center [245, 114] width 66 height 14
